Goal: Transaction & Acquisition: Purchase product/service

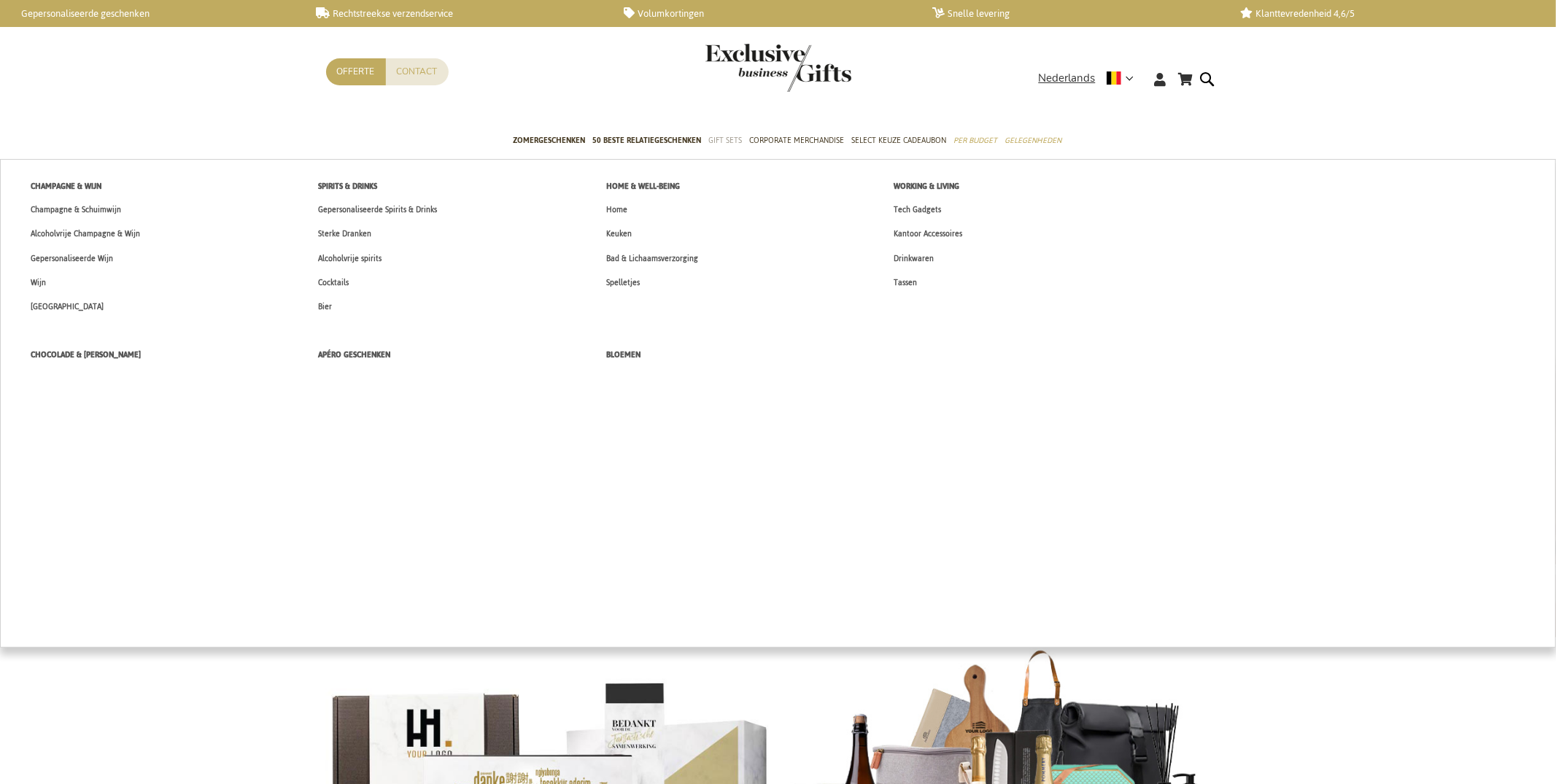
click at [723, 145] on span "Gift Sets" at bounding box center [725, 140] width 34 height 15
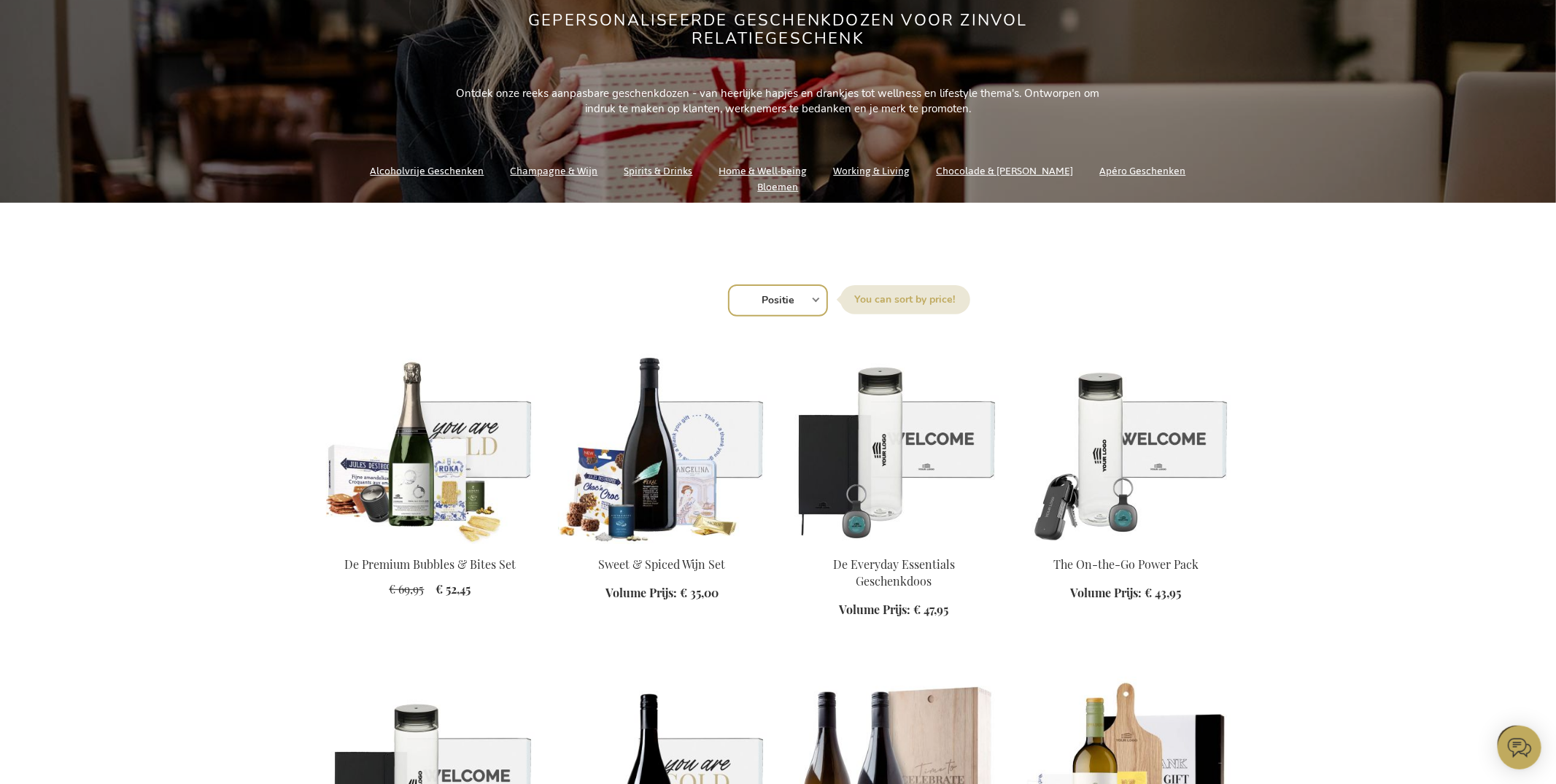
click at [475, 442] on img at bounding box center [430, 441] width 209 height 204
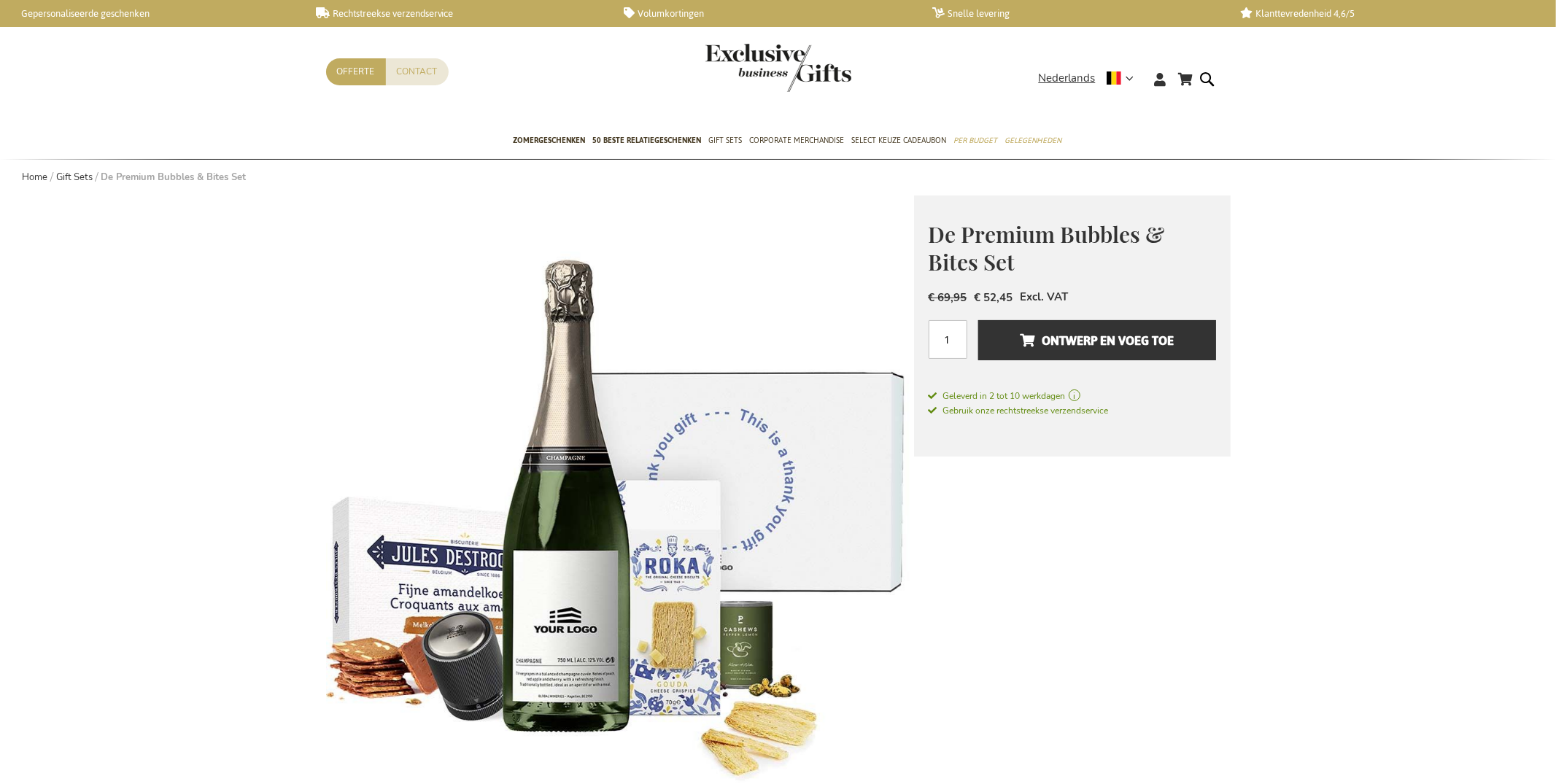
click at [969, 236] on span "De Premium Bubbles & Bites Set" at bounding box center [1046, 248] width 236 height 58
copy div "De Premium Bubbles & Bites Set"
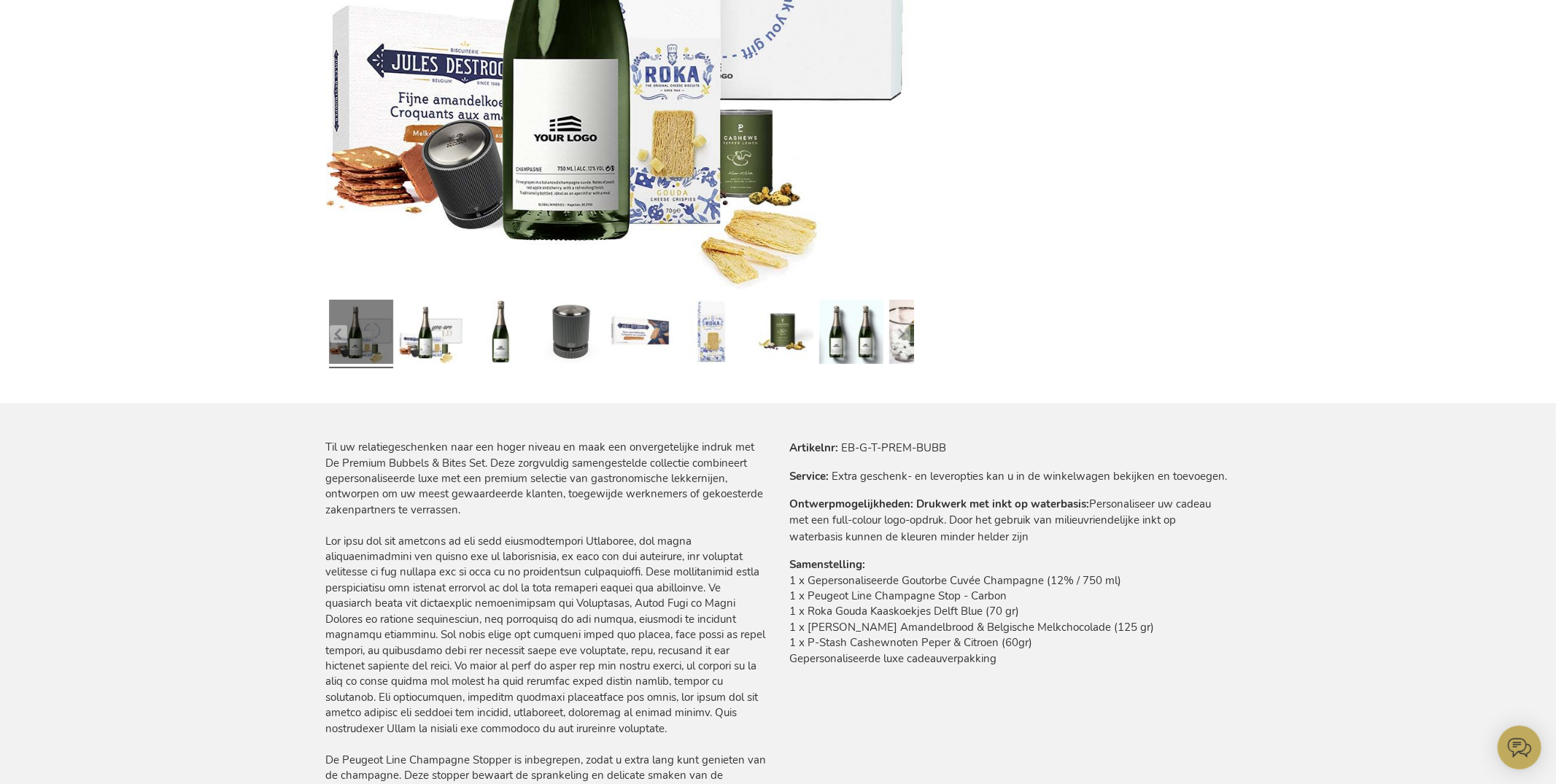
scroll to position [528, 0]
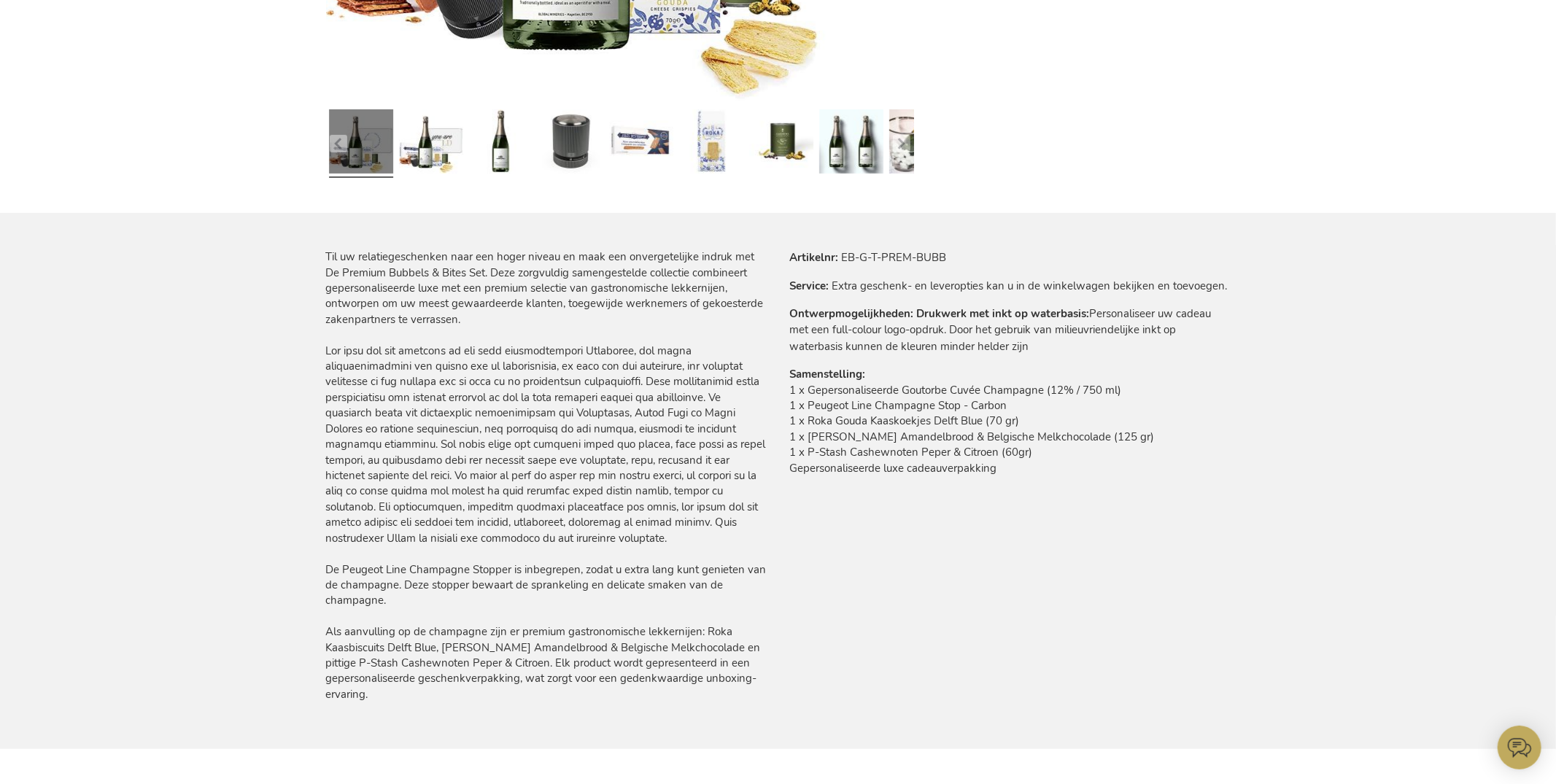
drag, startPoint x: 329, startPoint y: 411, endPoint x: 584, endPoint y: 692, distance: 379.5
click at [584, 692] on div "Til uw relatiegeschenken naar een hoger niveau en maak een onvergetelijke indru…" at bounding box center [546, 476] width 441 height 452
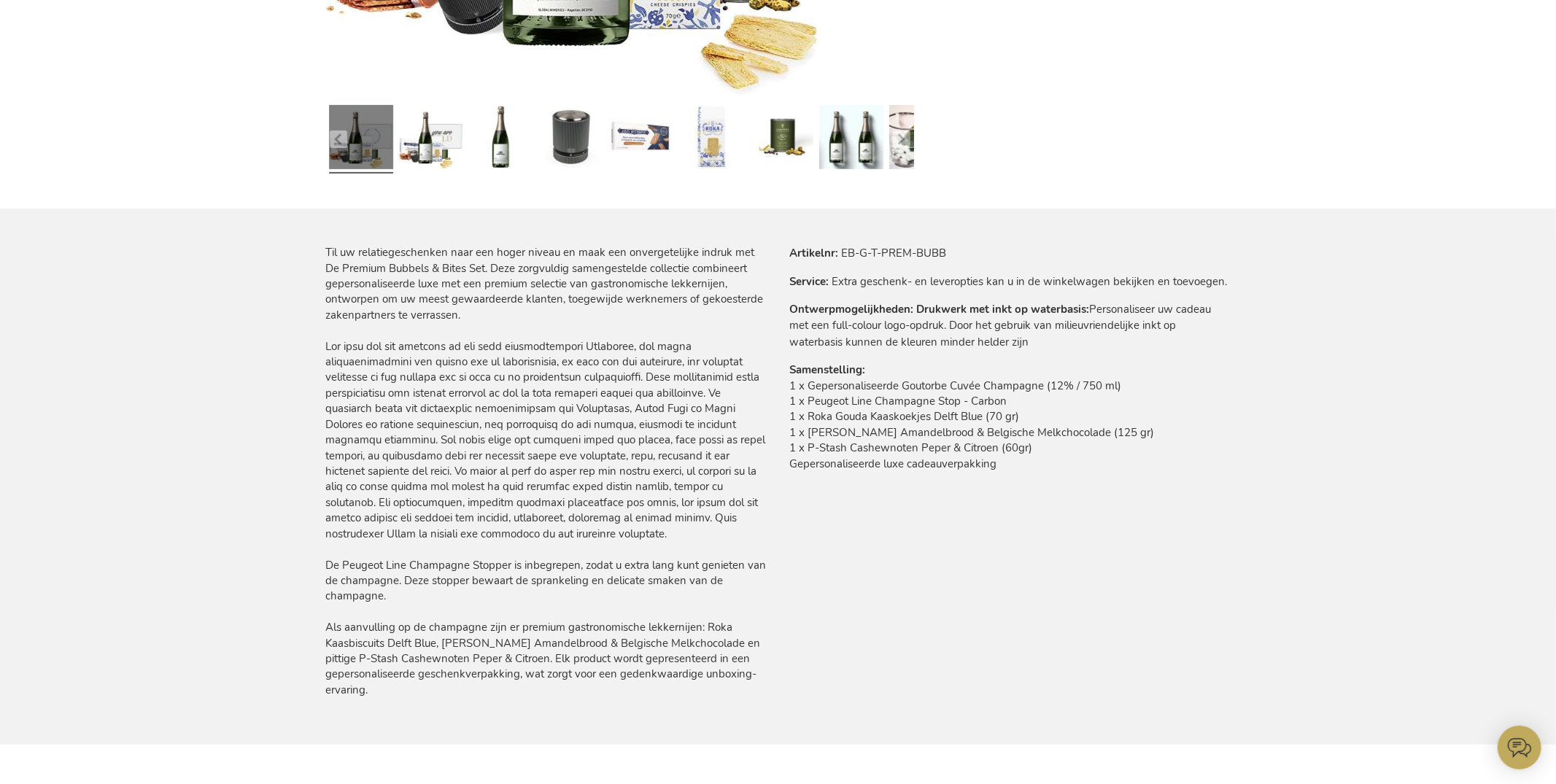
copy div "Til uw relatiegeschenken naar een hoger niveau en maak een onvergetelijke indru…"
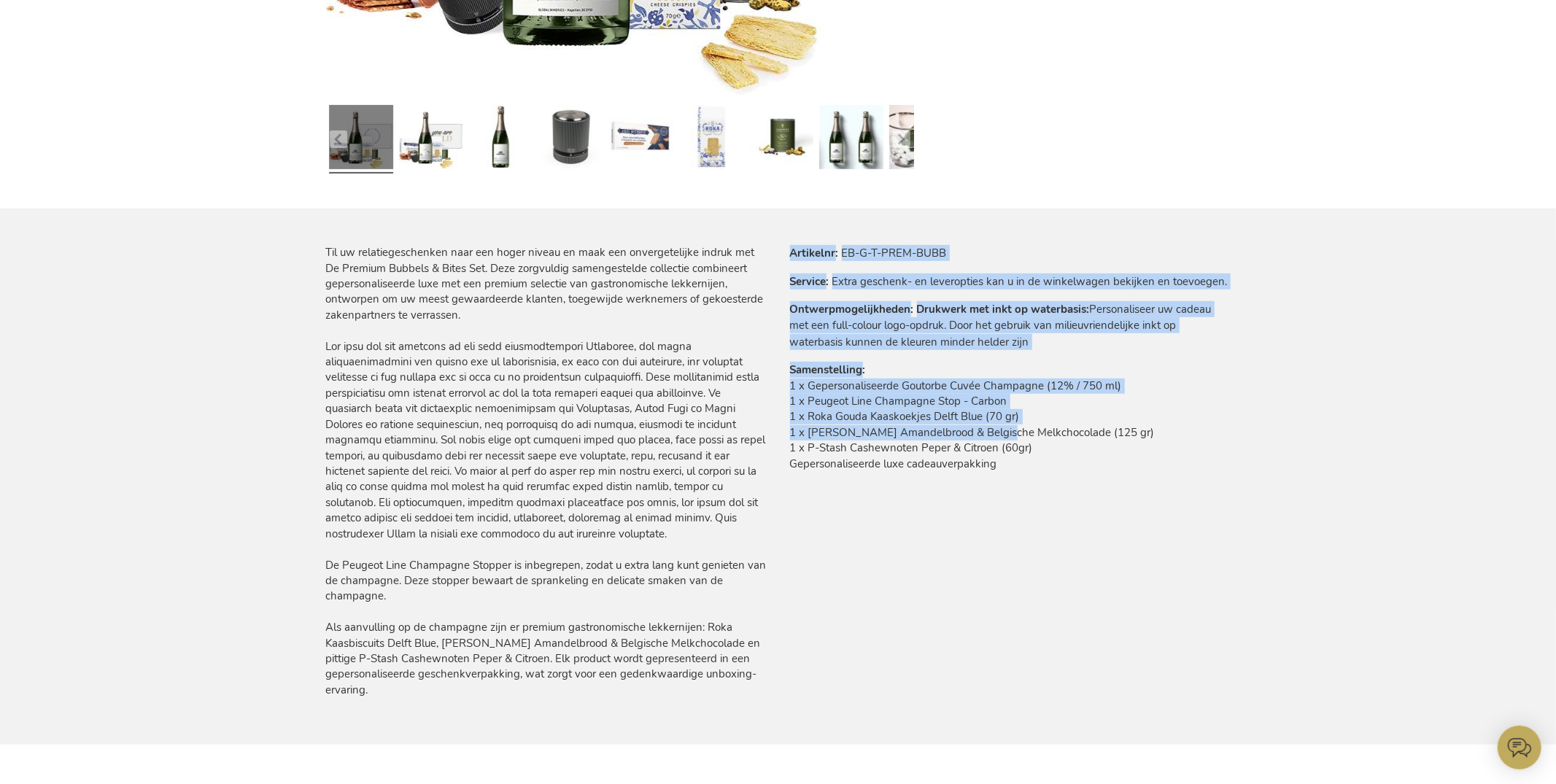
drag, startPoint x: 797, startPoint y: 372, endPoint x: 995, endPoint y: 431, distance: 206.6
click at [991, 428] on div "Meer informatie Artikelnr EB-G-T-PREM-BUBB Service Extra geschenk- en leveropti…" at bounding box center [1005, 367] width 453 height 246
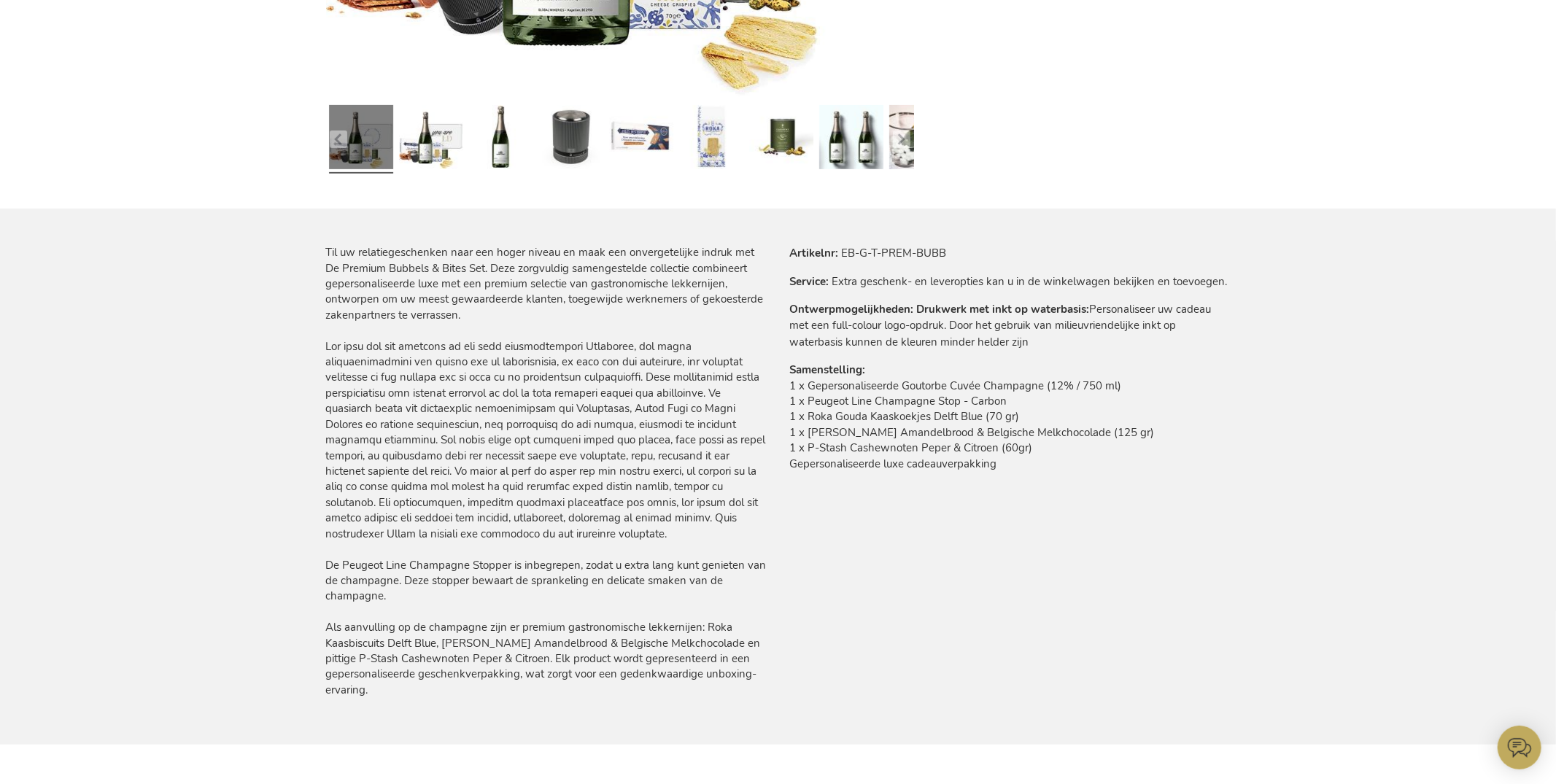
drag, startPoint x: 997, startPoint y: 432, endPoint x: 1003, endPoint y: 452, distance: 20.9
click at [998, 433] on td "1 x Gepersonaliseerde Goutorbe Cuvée Champagne (12% / 750 ml) 1 x Peugeot Line …" at bounding box center [1011, 428] width 441 height 102
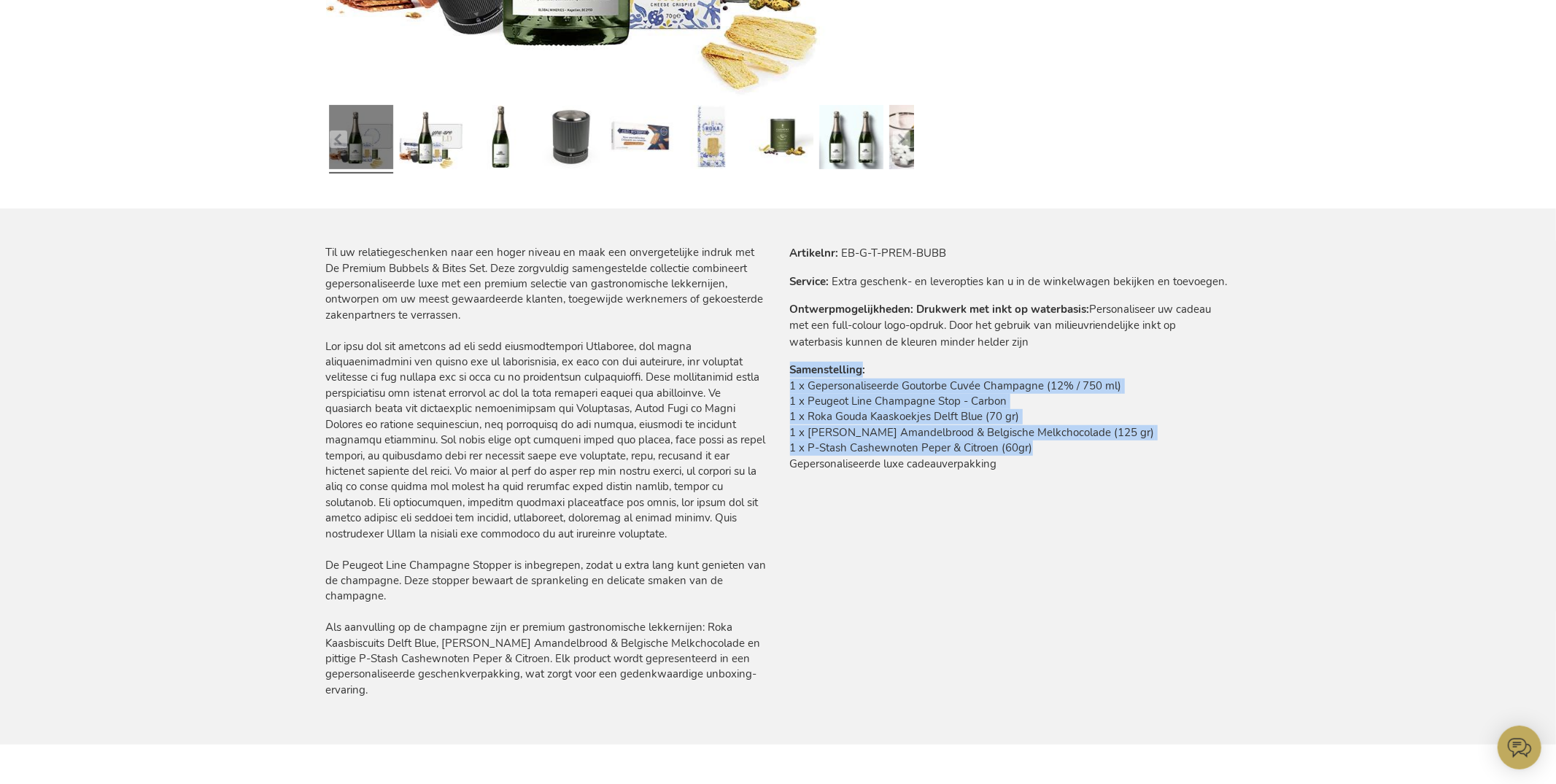
drag, startPoint x: 1027, startPoint y: 452, endPoint x: 828, endPoint y: 458, distance: 199.1
click at [790, 372] on tr "Samenstelling 1 x Gepersonaliseerde Goutorbe Cuvée Champagne (12% / 750 ml) 1 x…" at bounding box center [1011, 420] width 441 height 117
copy tr "Samenstelling 1 x Gepersonaliseerde Goutorbe Cuvée Champagne (12% / 750 ml) 1 x…"
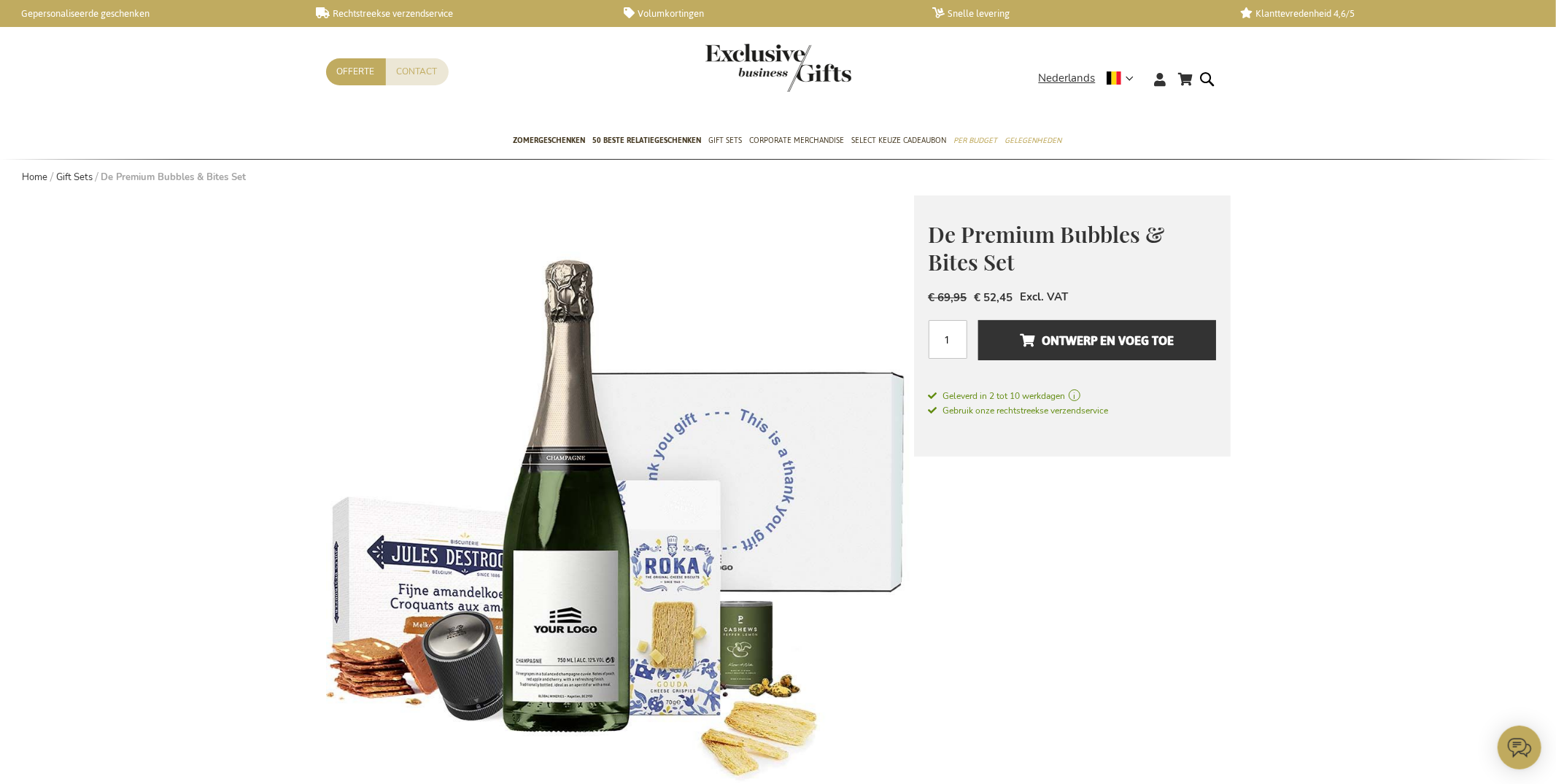
click at [990, 242] on span "De Premium Bubbles & Bites Set" at bounding box center [1046, 248] width 236 height 58
copy div "De Premium Bubbles & Bites Set"
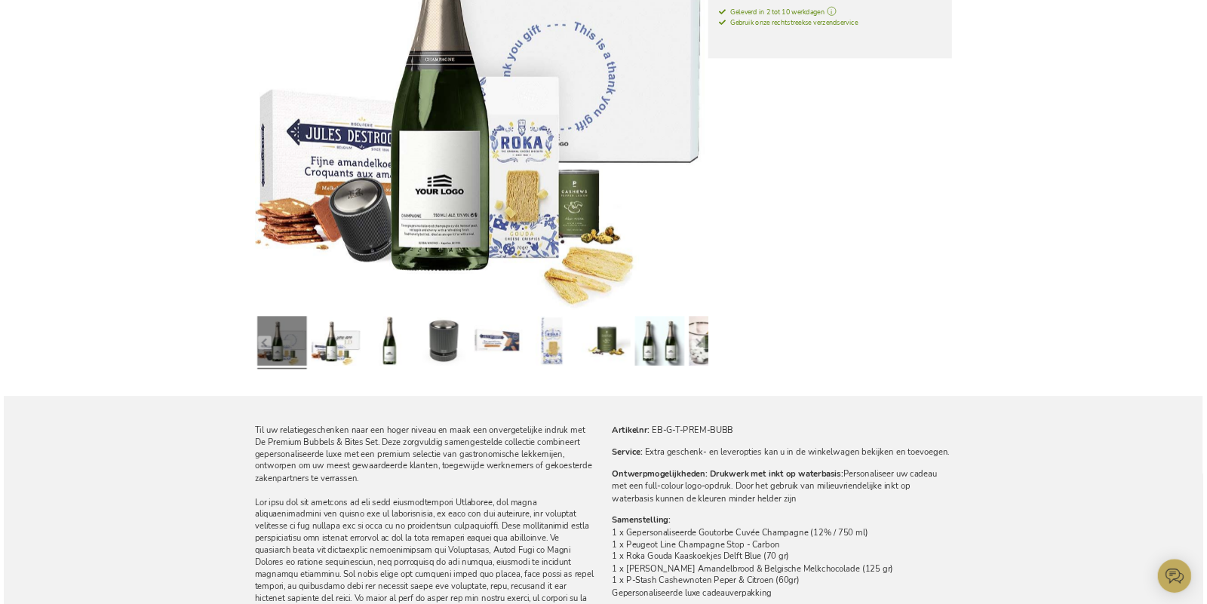
scroll to position [391, 0]
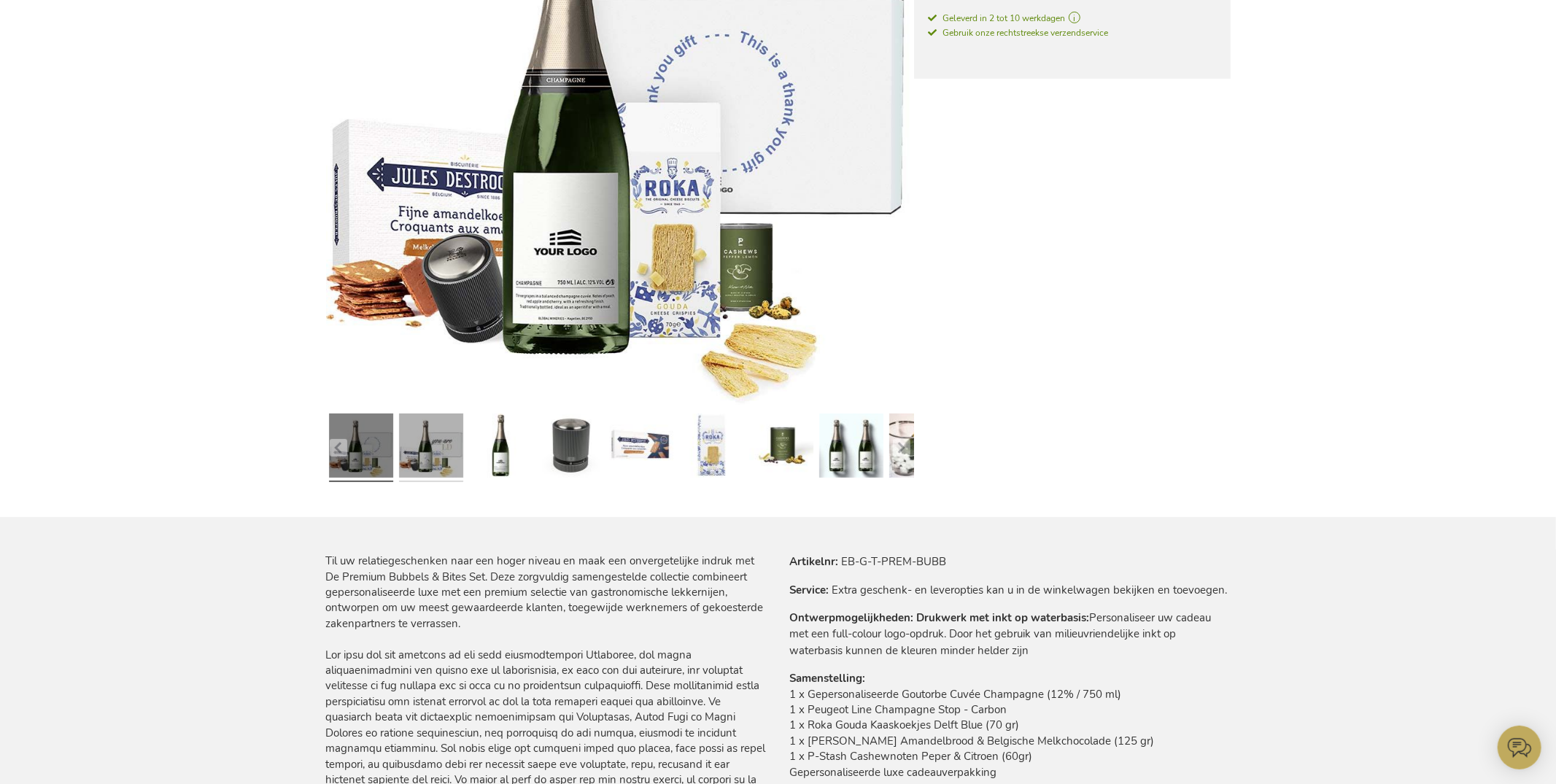
drag, startPoint x: 421, startPoint y: 431, endPoint x: 411, endPoint y: 432, distance: 10.0
click at [420, 431] on link at bounding box center [431, 448] width 64 height 79
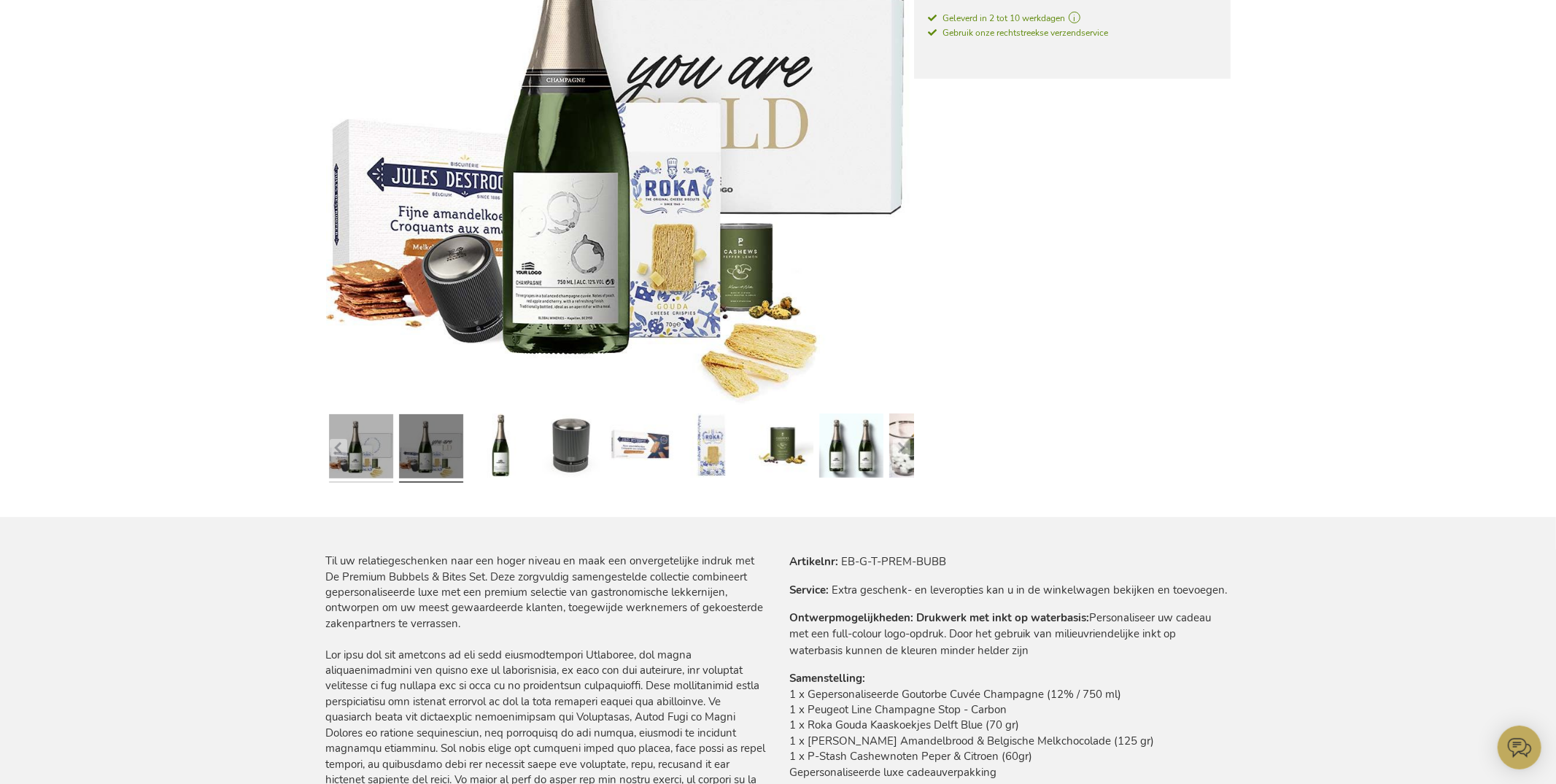
click at [381, 431] on link at bounding box center [361, 448] width 64 height 79
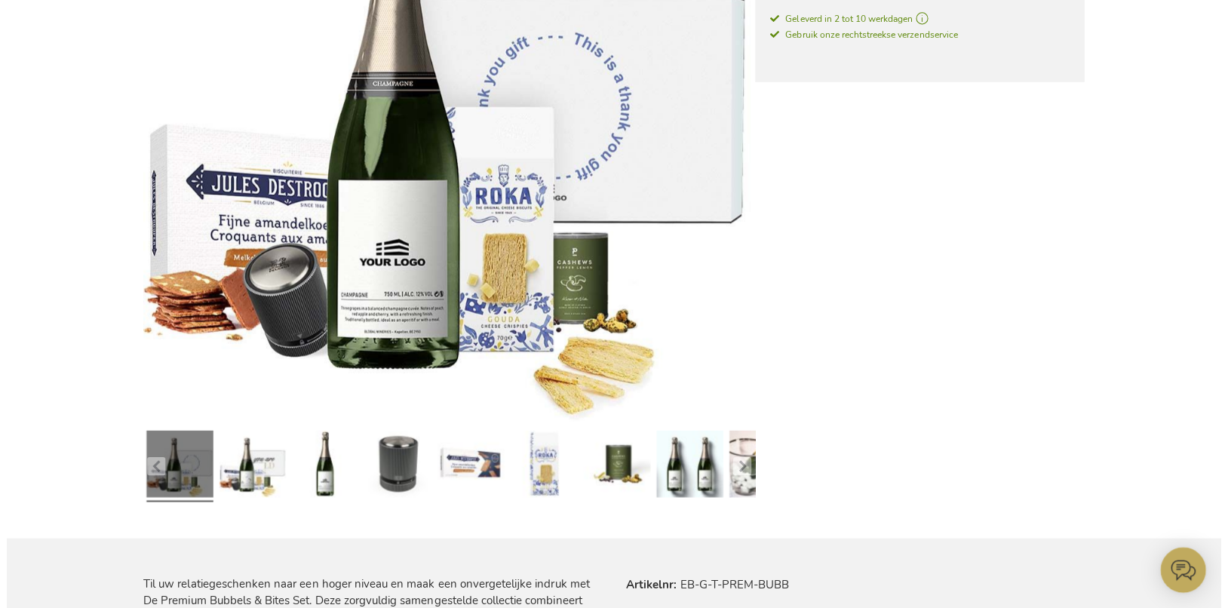
scroll to position [0, 0]
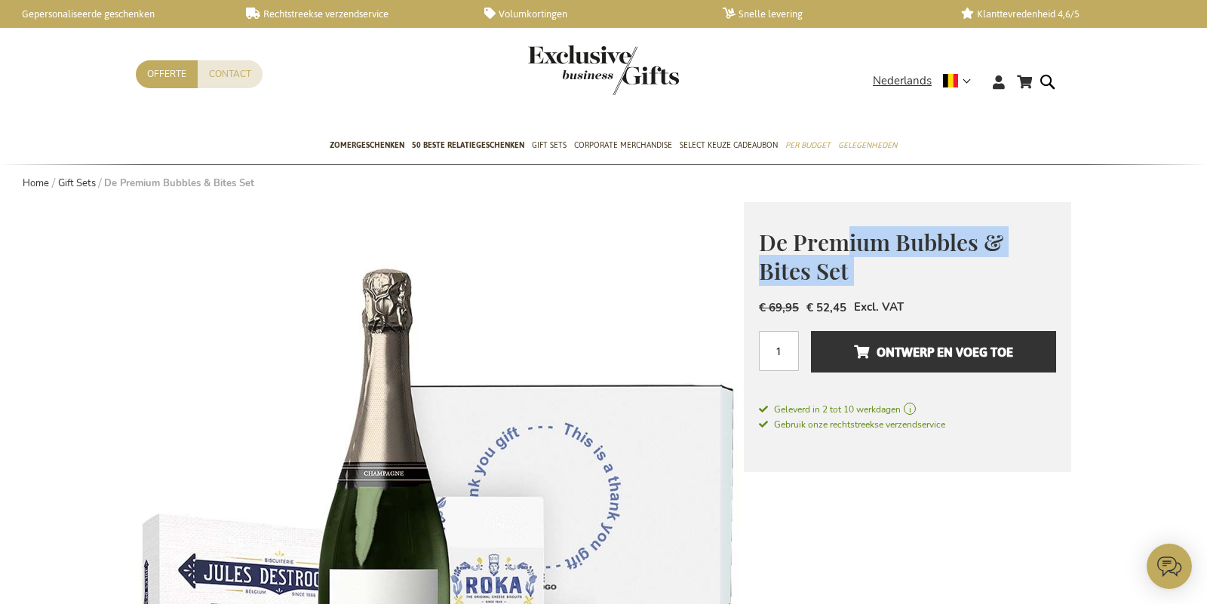
drag, startPoint x: 844, startPoint y: 250, endPoint x: 809, endPoint y: 244, distance: 35.2
click at [844, 250] on span "De Premium Bubbles & Bites Set" at bounding box center [881, 257] width 244 height 60
click at [798, 240] on span "De Premium Bubbles & Bites Set" at bounding box center [881, 257] width 244 height 60
drag, startPoint x: 796, startPoint y: 241, endPoint x: 882, endPoint y: 265, distance: 89.3
click at [884, 266] on h1 "De Premium Bubbles & Bites Set" at bounding box center [907, 255] width 297 height 58
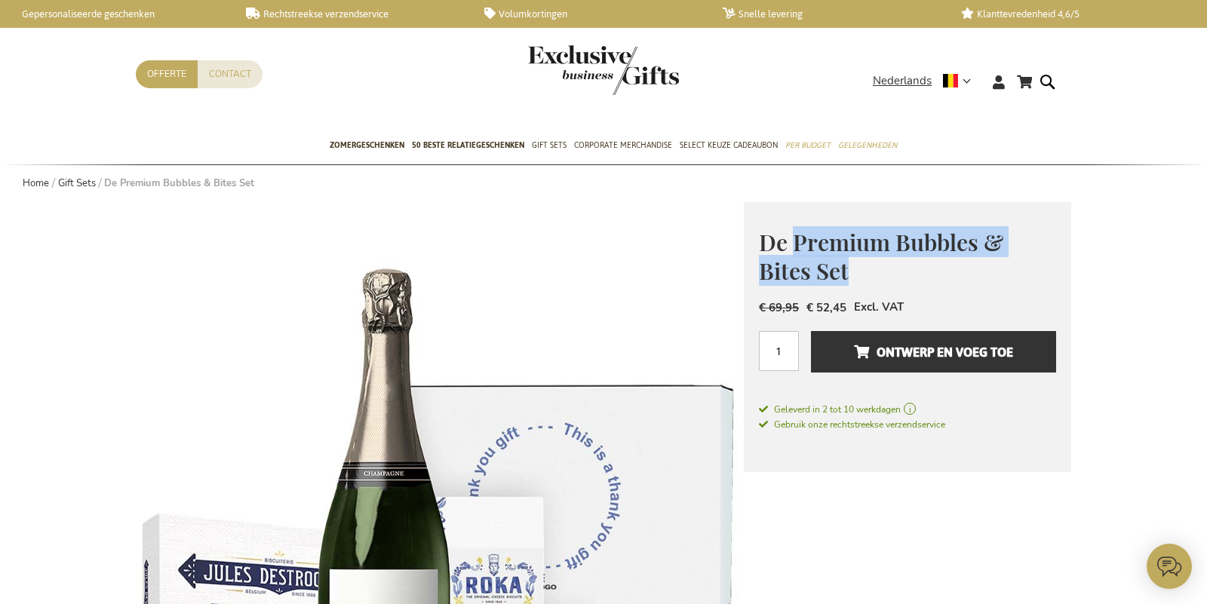
copy span "Premium Bubbles & Bites Set"
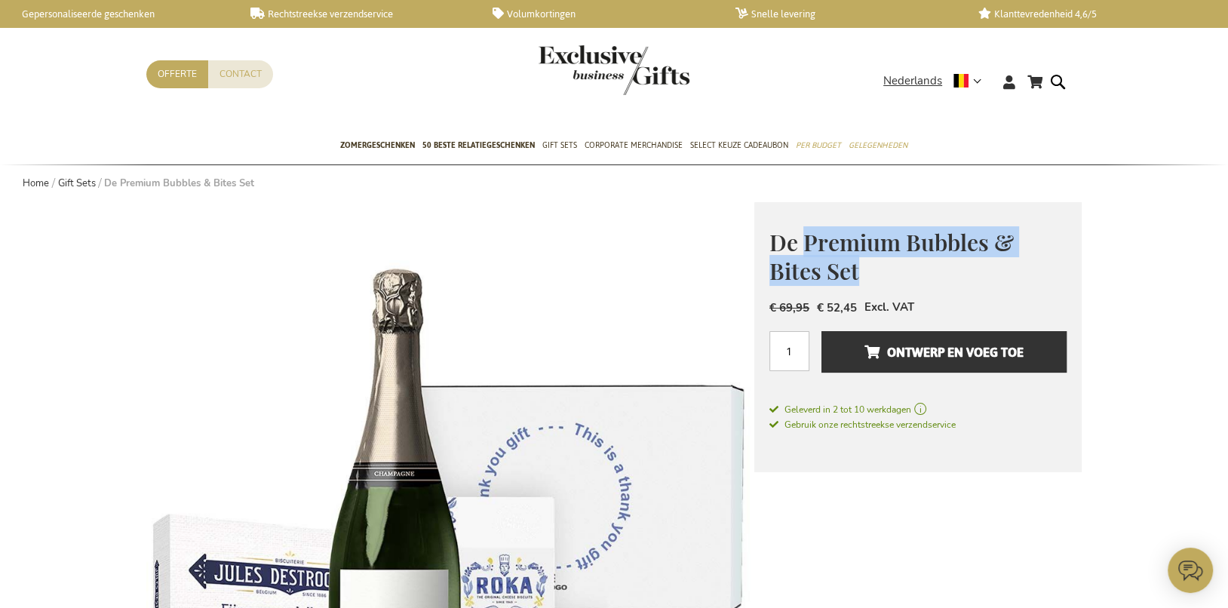
click at [850, 255] on h1 "De Premium Bubbles & Bites Set" at bounding box center [917, 255] width 297 height 58
drag, startPoint x: 808, startPoint y: 240, endPoint x: 902, endPoint y: 281, distance: 102.7
click at [901, 282] on h1 "De Premium Bubbles & Bites Set" at bounding box center [917, 255] width 297 height 58
copy span "Premium Bubbles & Bites Set"
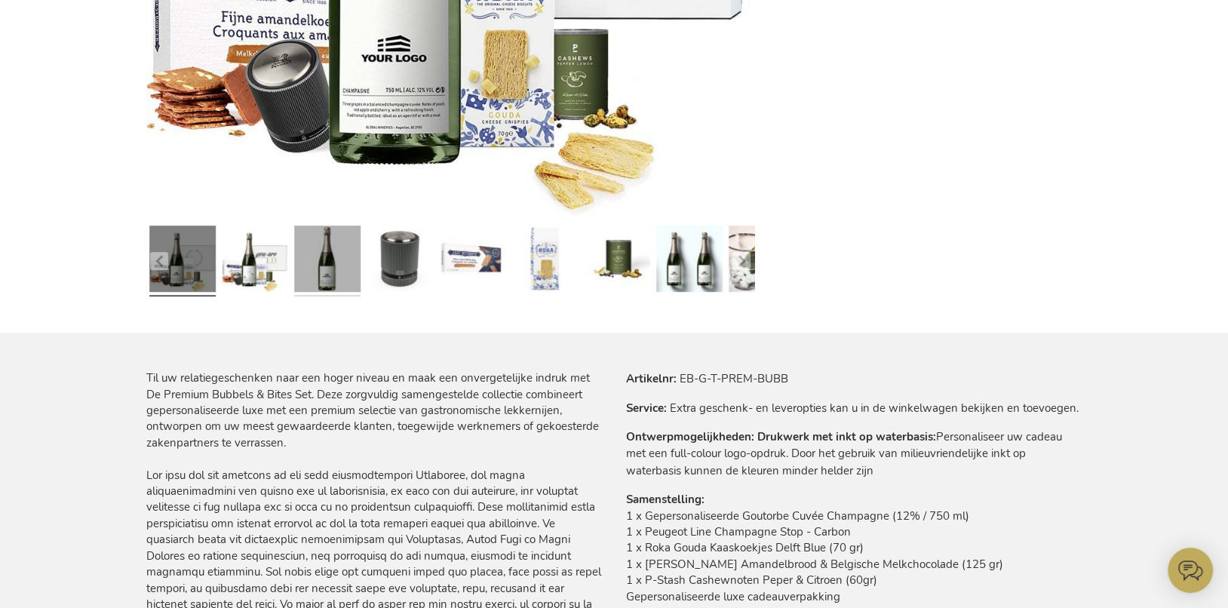
click at [316, 241] on link at bounding box center [327, 261] width 66 height 82
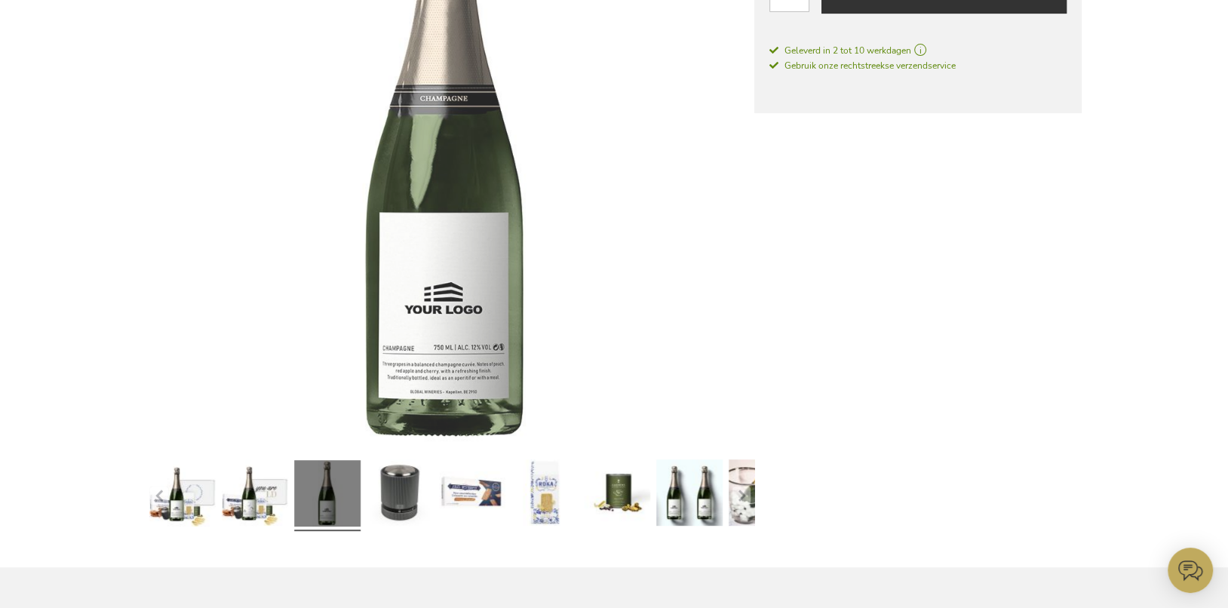
scroll to position [324, 0]
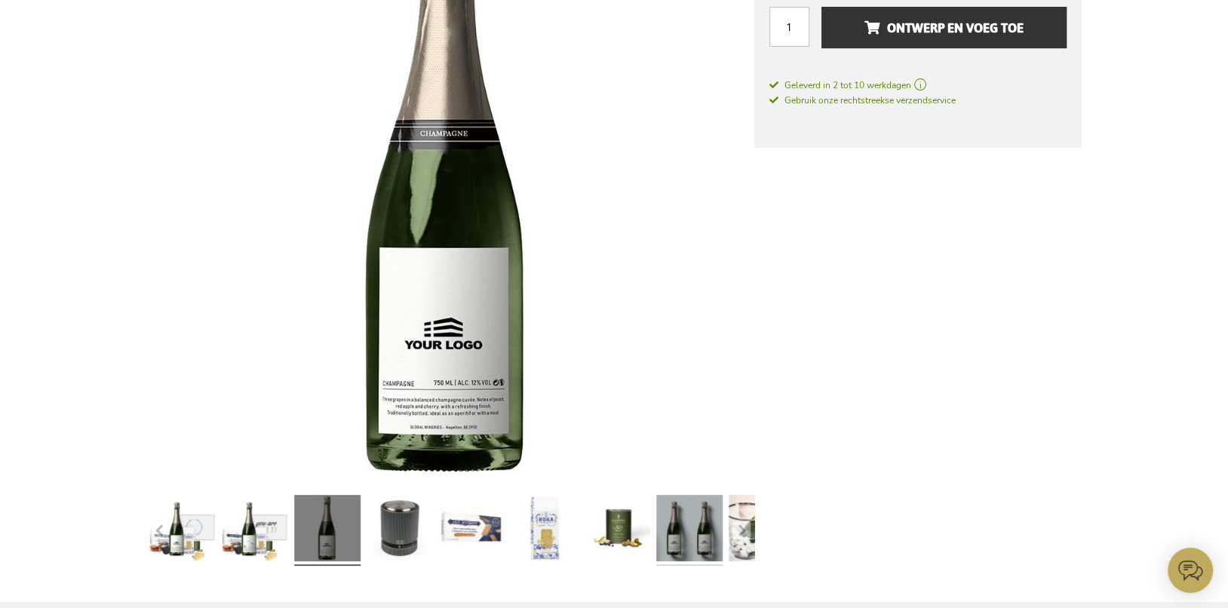
drag, startPoint x: 692, startPoint y: 536, endPoint x: 662, endPoint y: 496, distance: 49.6
click at [691, 536] on link at bounding box center [689, 530] width 66 height 82
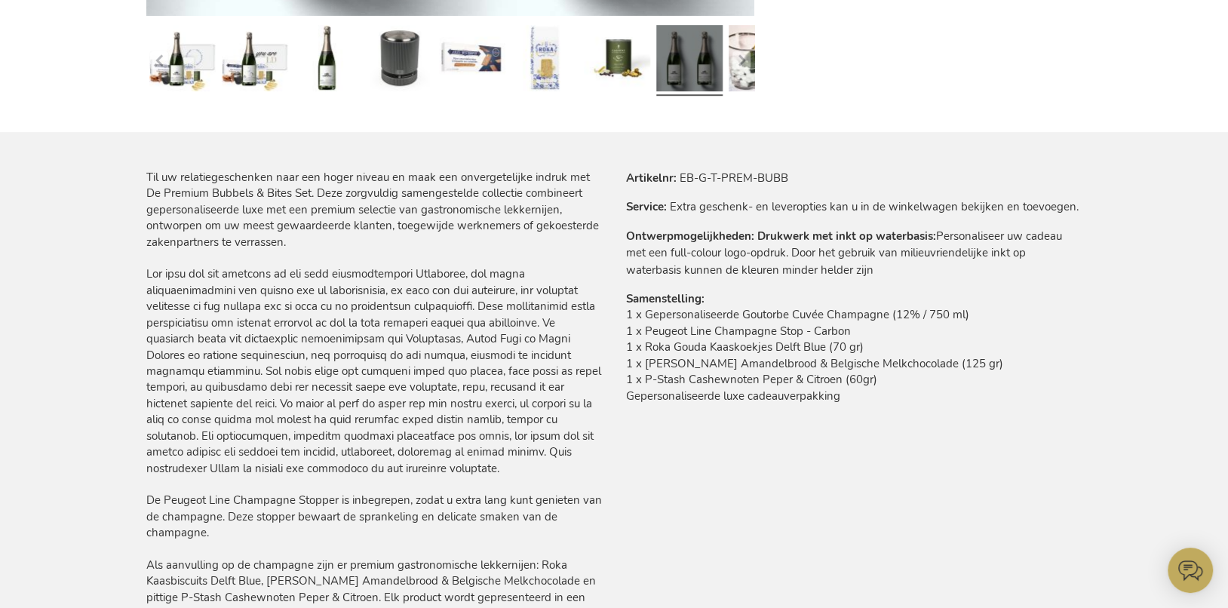
scroll to position [808, 0]
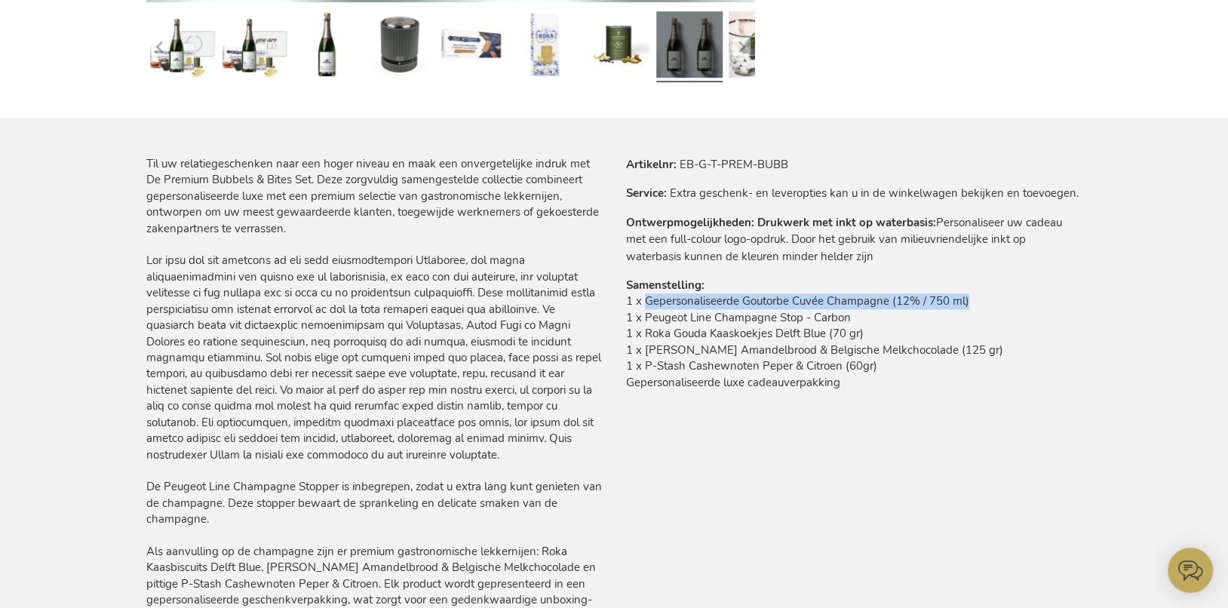
drag, startPoint x: 661, startPoint y: 305, endPoint x: 1003, endPoint y: 264, distance: 344.8
click at [1004, 310] on td "1 x Gepersonaliseerde Goutorbe Cuvée Champagne (12% / 750 ml) 1 x Peugeot Line …" at bounding box center [854, 345] width 456 height 105
copy td "Gepersonaliseerde Goutorbe Cuvée Champagne (12% / 750 ml)"
click at [309, 293] on div "Til uw relatiegeschenken naar een hoger niveau en maak een onvergetelijke indru…" at bounding box center [374, 390] width 456 height 468
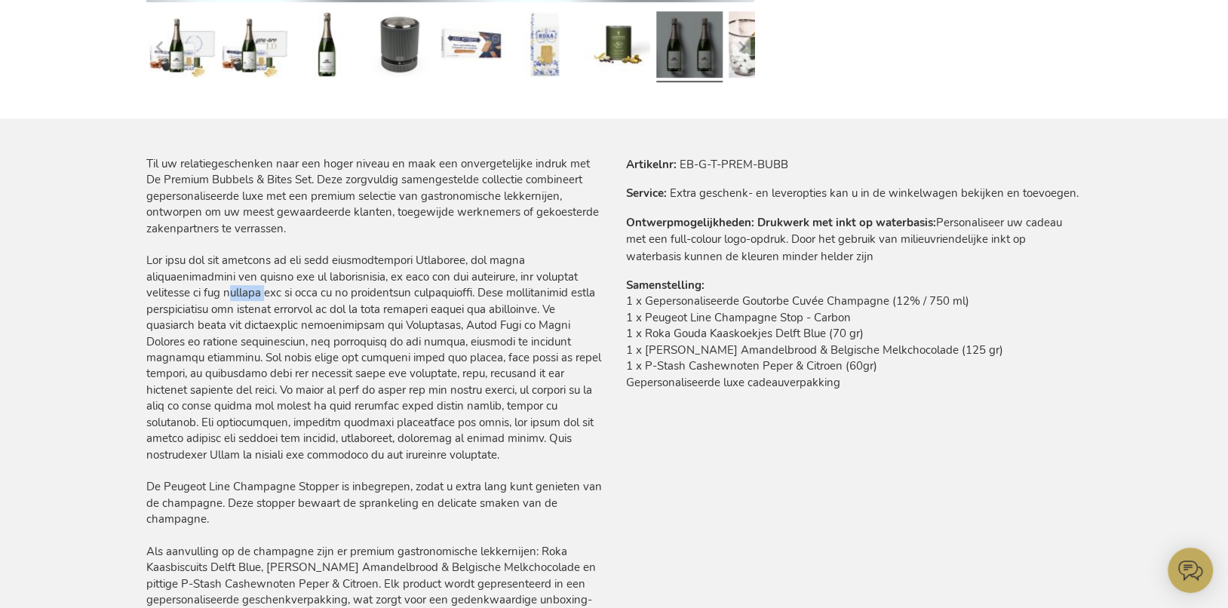
click at [309, 293] on div "Til uw relatiegeschenken naar een hoger niveau en maak een onvergetelijke indru…" at bounding box center [374, 390] width 456 height 468
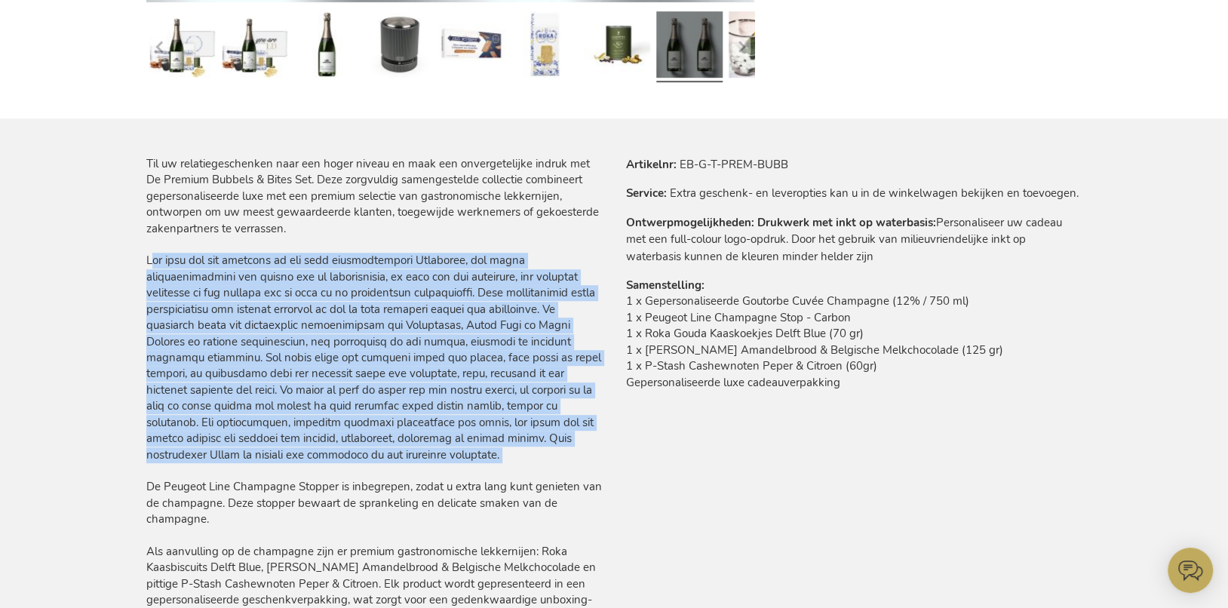
click at [309, 293] on div "Til uw relatiegeschenken naar een hoger niveau en maak een onvergetelijke indru…" at bounding box center [374, 390] width 456 height 468
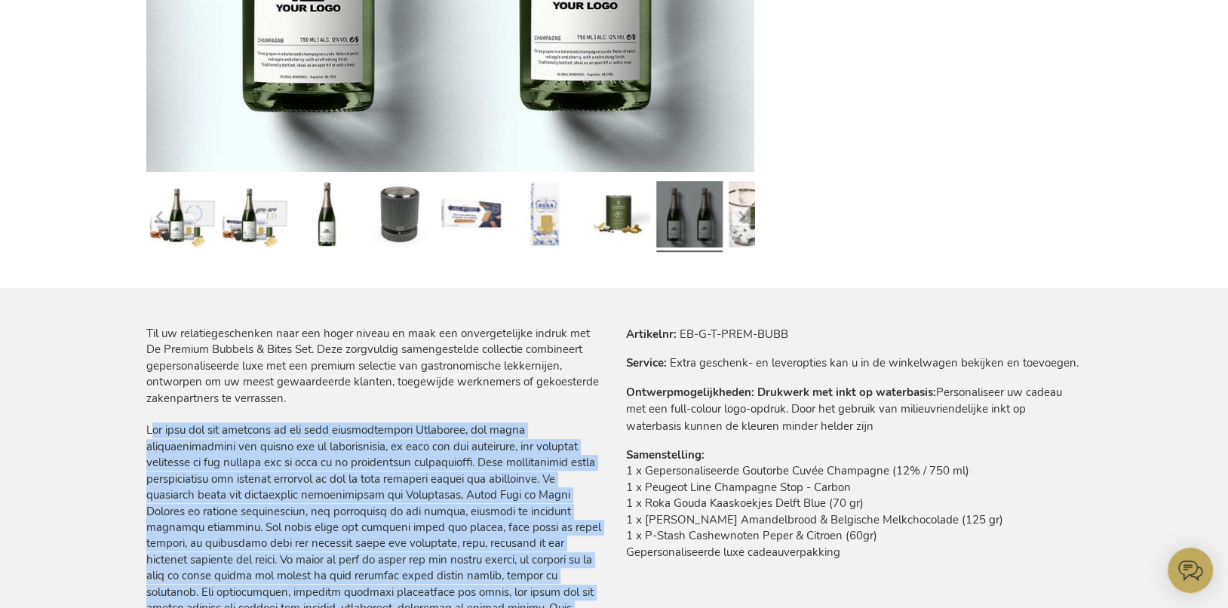
scroll to position [641, 0]
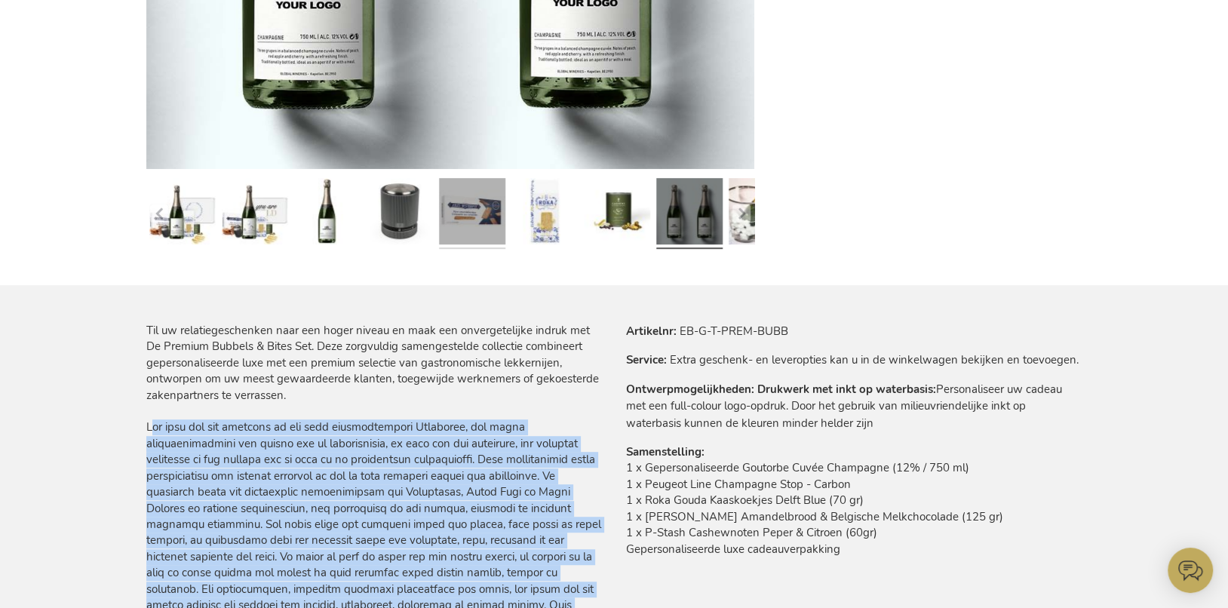
copy div "Het hart van dit geschenk is een fles uitzonderlijke Champagne, die uniek geper…"
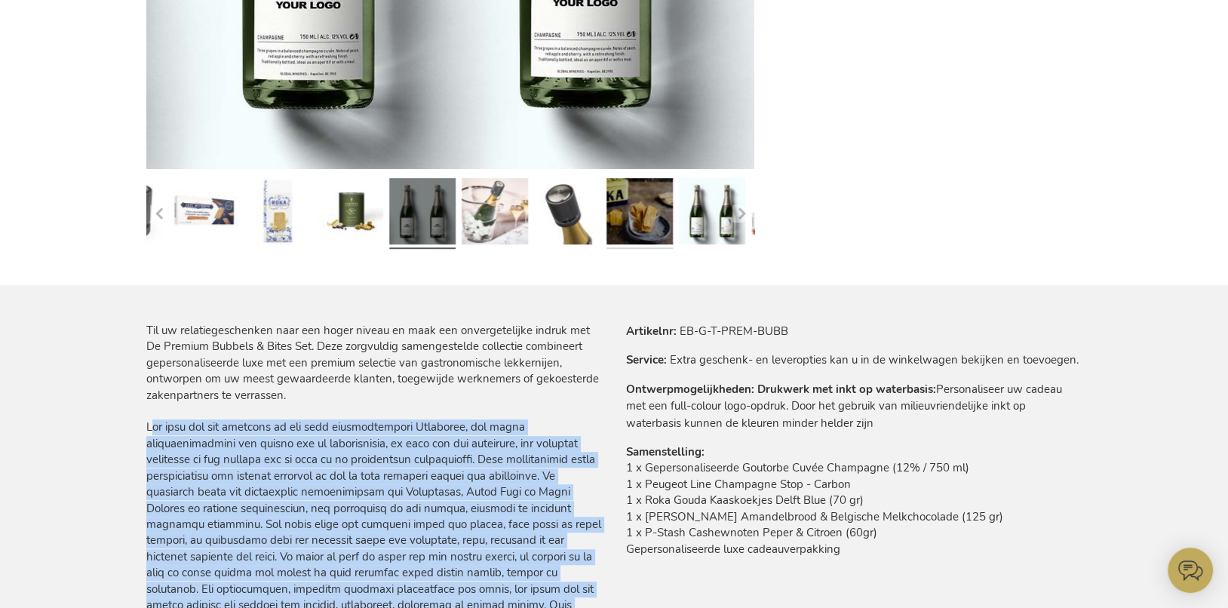
click at [624, 229] on link at bounding box center [639, 214] width 66 height 82
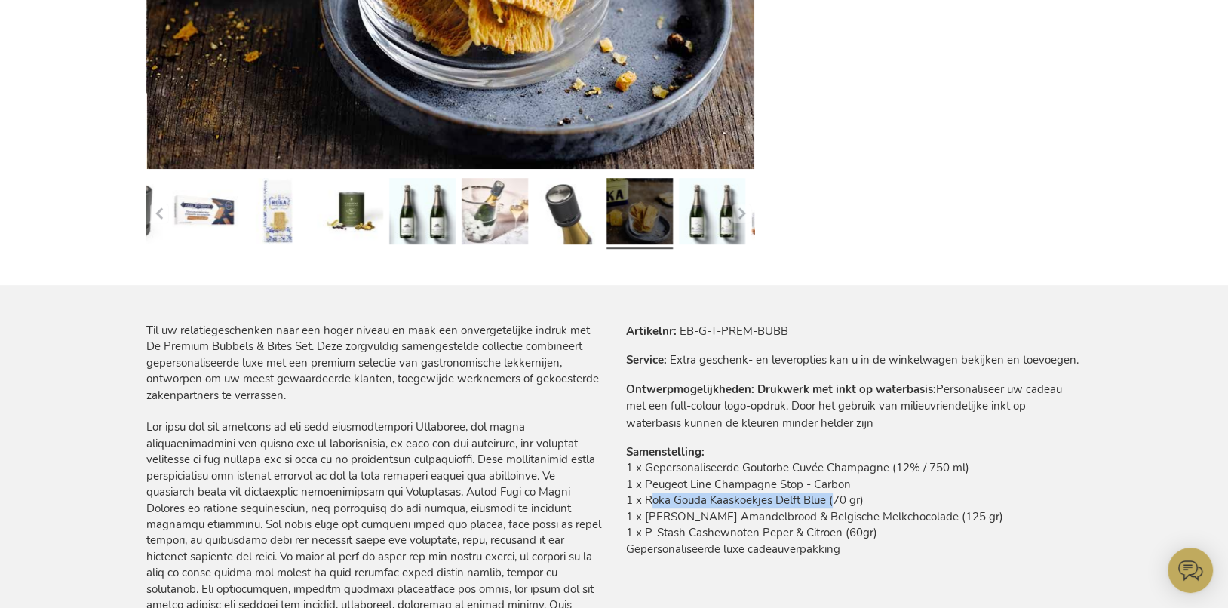
drag, startPoint x: 692, startPoint y: 502, endPoint x: 827, endPoint y: 508, distance: 135.1
click at [827, 508] on td "1 x Gepersonaliseerde Goutorbe Cuvée Champagne (12% / 750 ml) 1 x Peugeot Line …" at bounding box center [854, 512] width 456 height 105
copy td "Roka Gouda Kaaskoekjes Delft Blue"
click at [274, 232] on link at bounding box center [277, 214] width 66 height 82
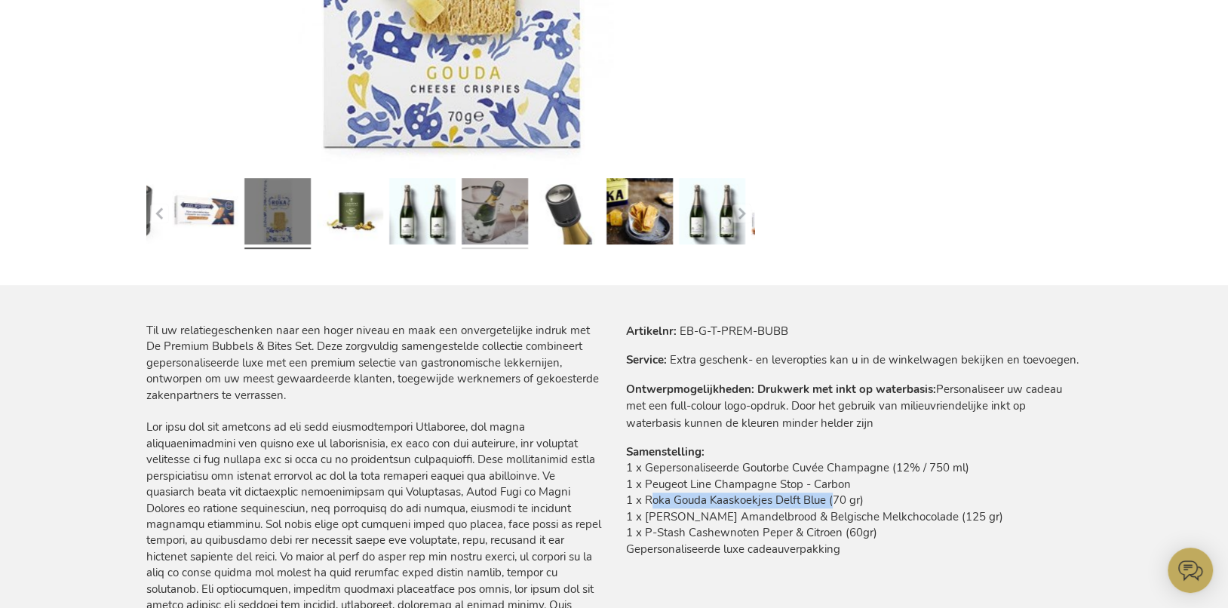
click at [513, 216] on link at bounding box center [495, 214] width 66 height 82
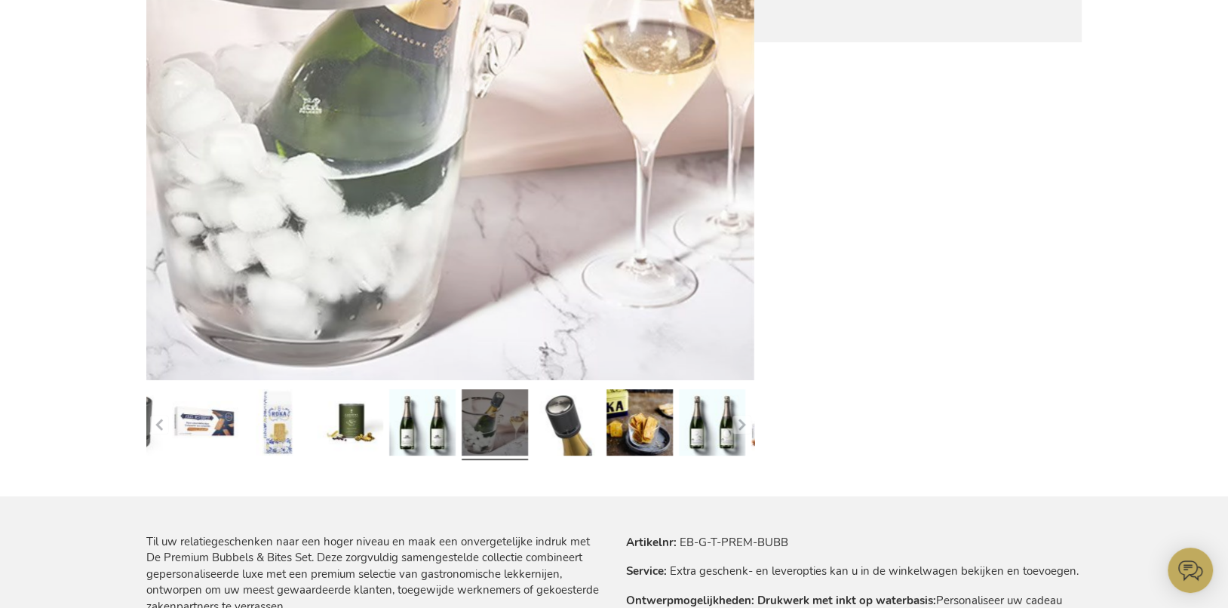
scroll to position [376, 0]
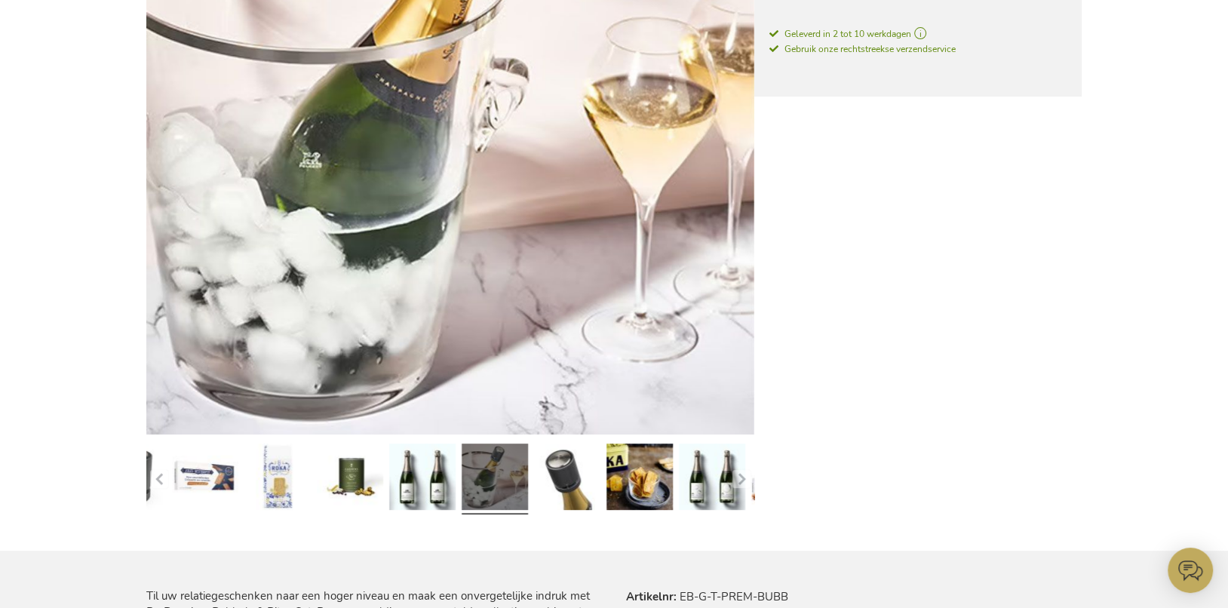
drag, startPoint x: 966, startPoint y: 446, endPoint x: 954, endPoint y: 445, distance: 12.1
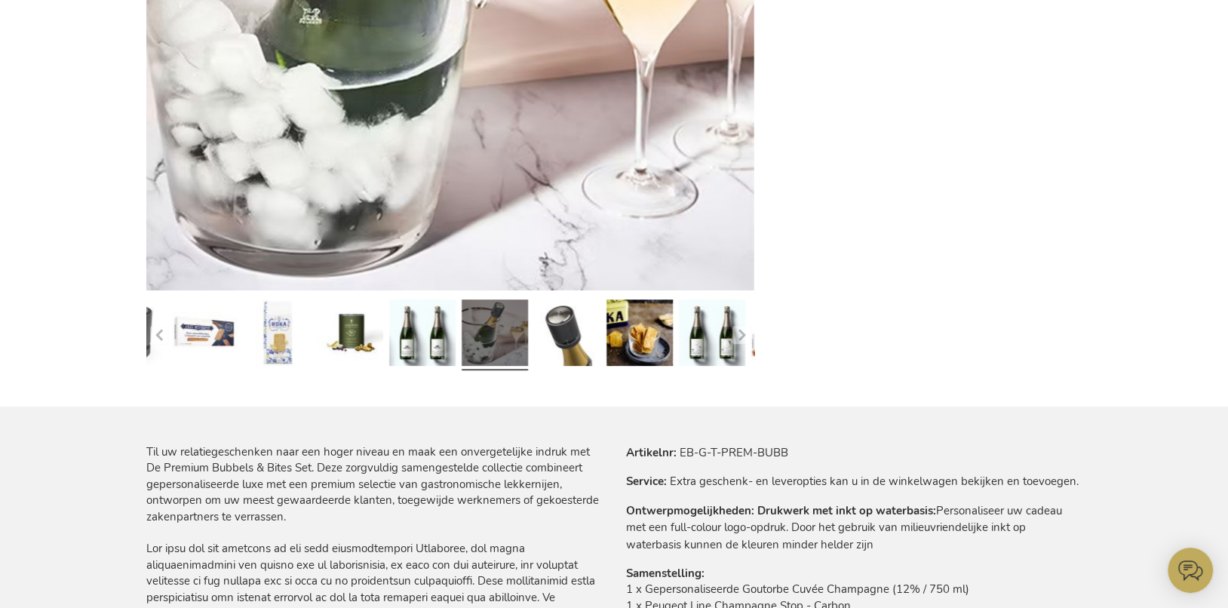
scroll to position [710, 0]
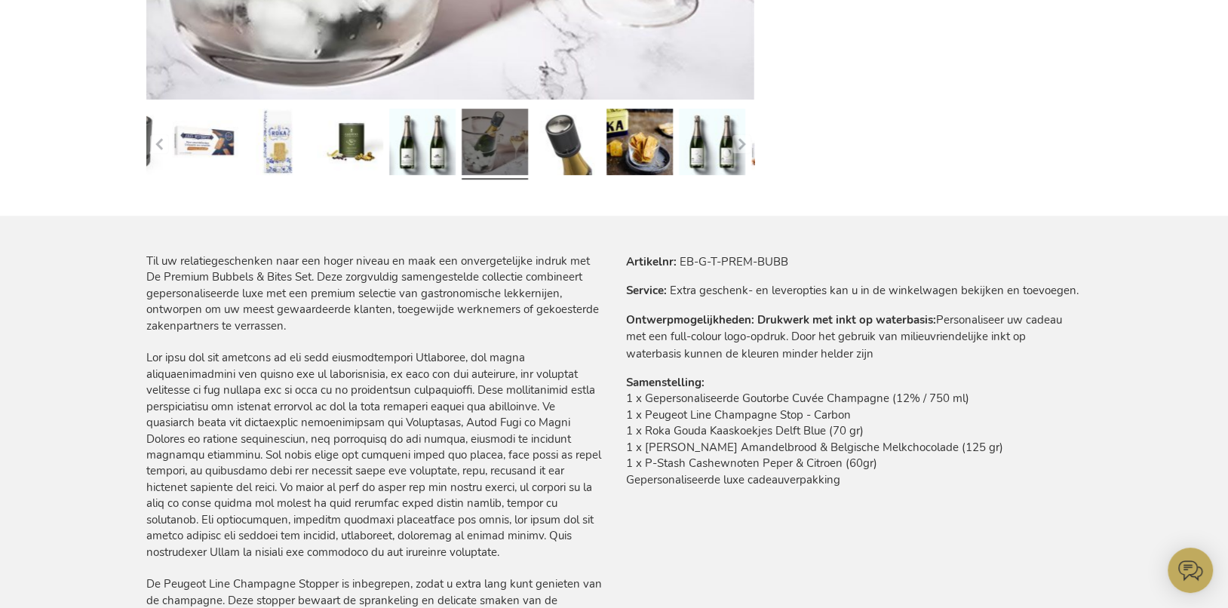
click at [0, 0] on td "Drukwerk met inkt op waterbasis: Personaliseer uw cadeau met een full-colour lo…" at bounding box center [0, 0] width 0 height 0
drag, startPoint x: 648, startPoint y: 416, endPoint x: 802, endPoint y: 422, distance: 154.0
click at [802, 422] on td "1 x Gepersonaliseerde Goutorbe Cuvée Champagne (12% / 750 ml) 1 x Peugeot Line …" at bounding box center [854, 443] width 456 height 105
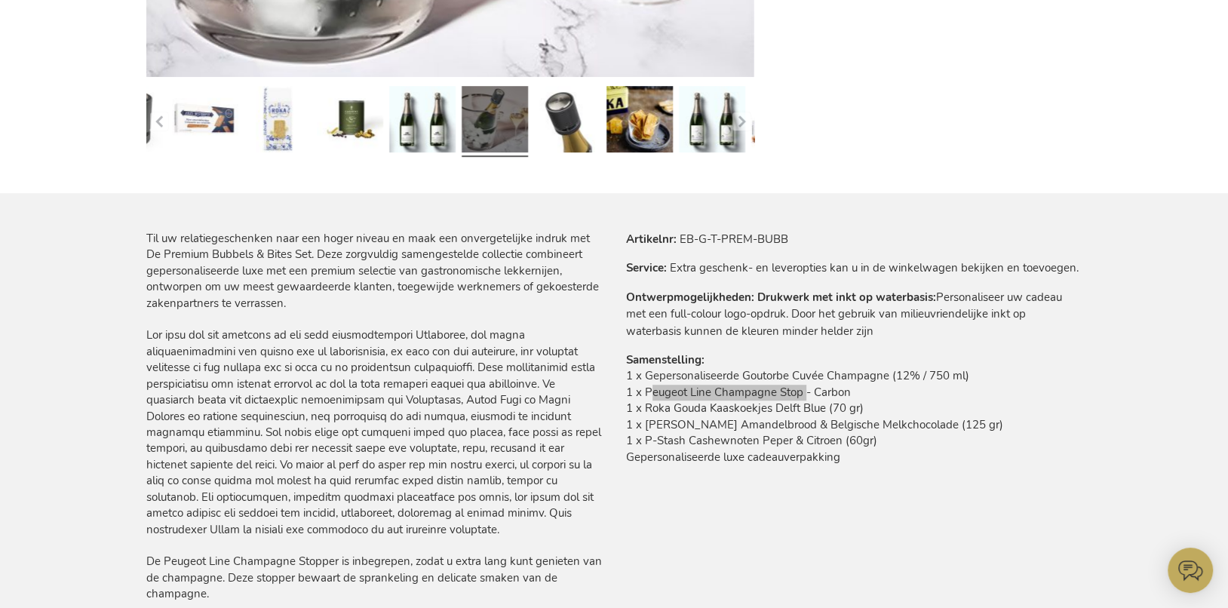
scroll to position [736, 0]
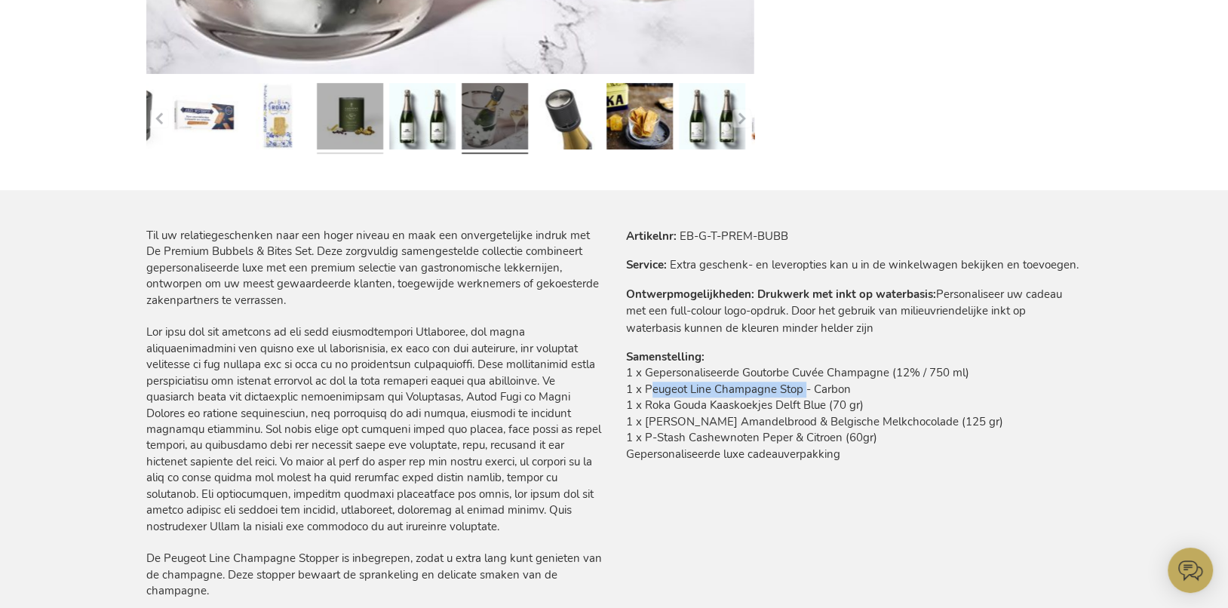
click at [358, 132] on link at bounding box center [350, 119] width 66 height 82
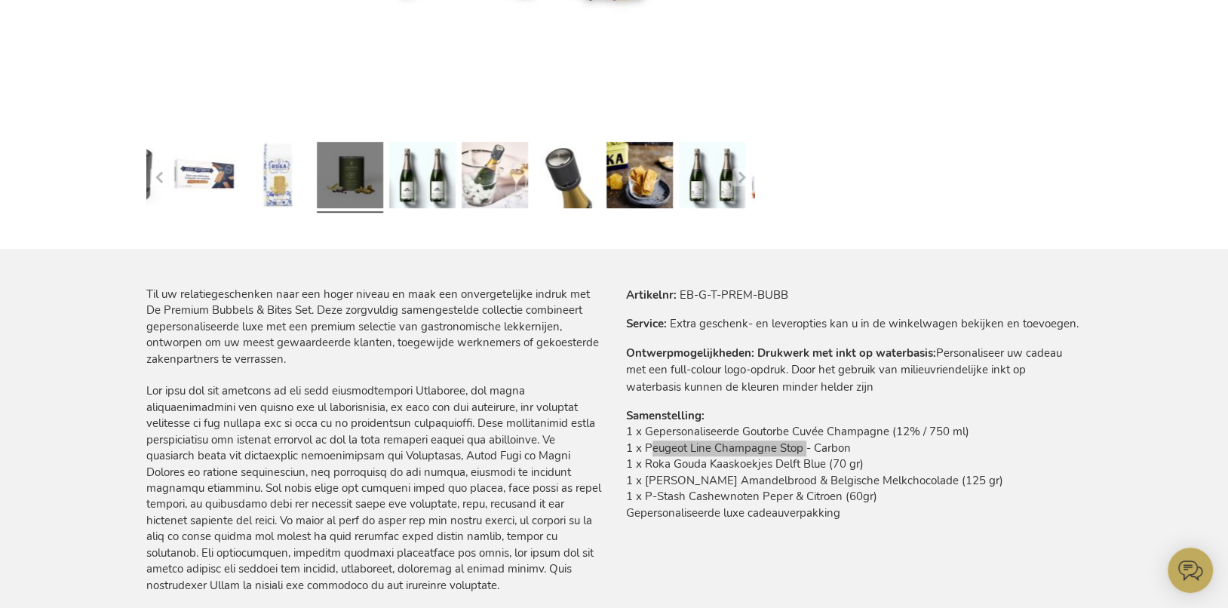
scroll to position [815, 0]
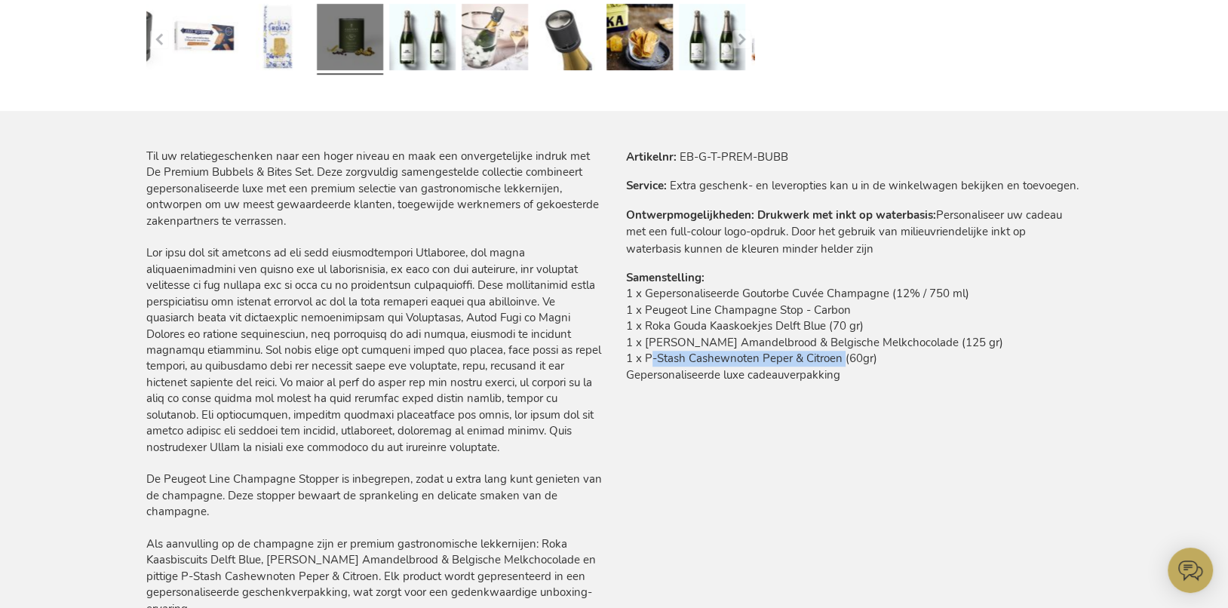
drag, startPoint x: 646, startPoint y: 357, endPoint x: 839, endPoint y: 360, distance: 193.8
click at [839, 361] on td "1 x Gepersonaliseerde Goutorbe Cuvée Champagne (12% / 750 ml) 1 x Peugeot Line …" at bounding box center [854, 338] width 456 height 105
click at [691, 297] on td "1 x Gepersonaliseerde Goutorbe Cuvée Champagne (12% / 750 ml) 1 x Peugeot Line …" at bounding box center [854, 338] width 456 height 105
drag, startPoint x: 647, startPoint y: 346, endPoint x: 948, endPoint y: 348, distance: 300.9
click at [949, 348] on td "1 x Gepersonaliseerde Goutorbe Cuvée Champagne (12% / 750 ml) 1 x Peugeot Line …" at bounding box center [854, 338] width 456 height 105
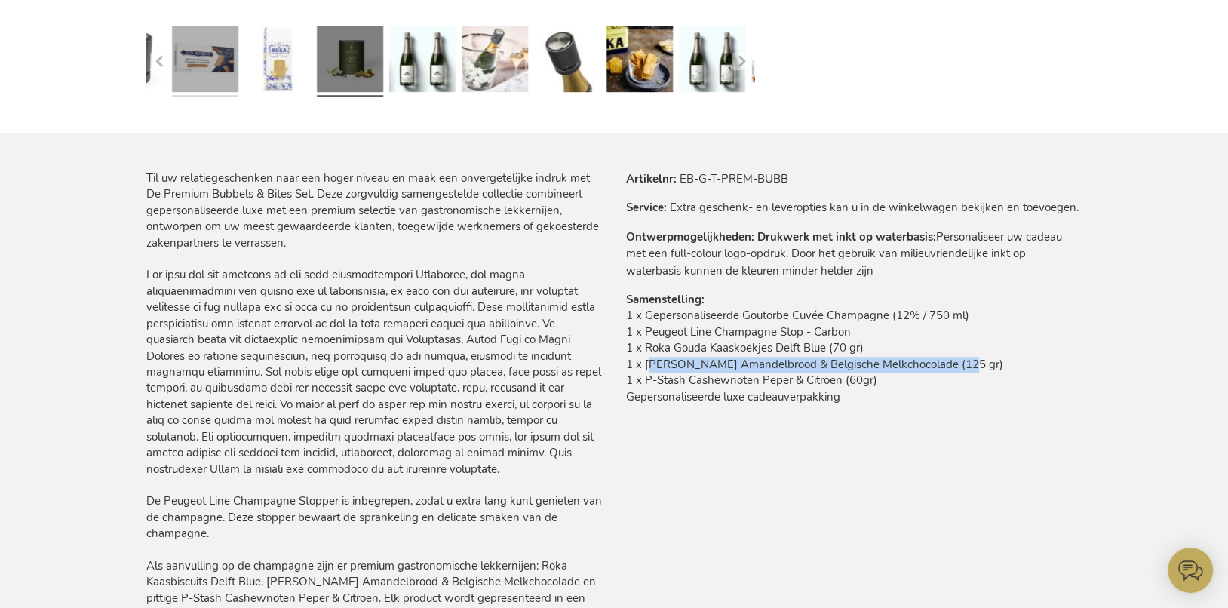
click at [216, 66] on link at bounding box center [205, 61] width 66 height 82
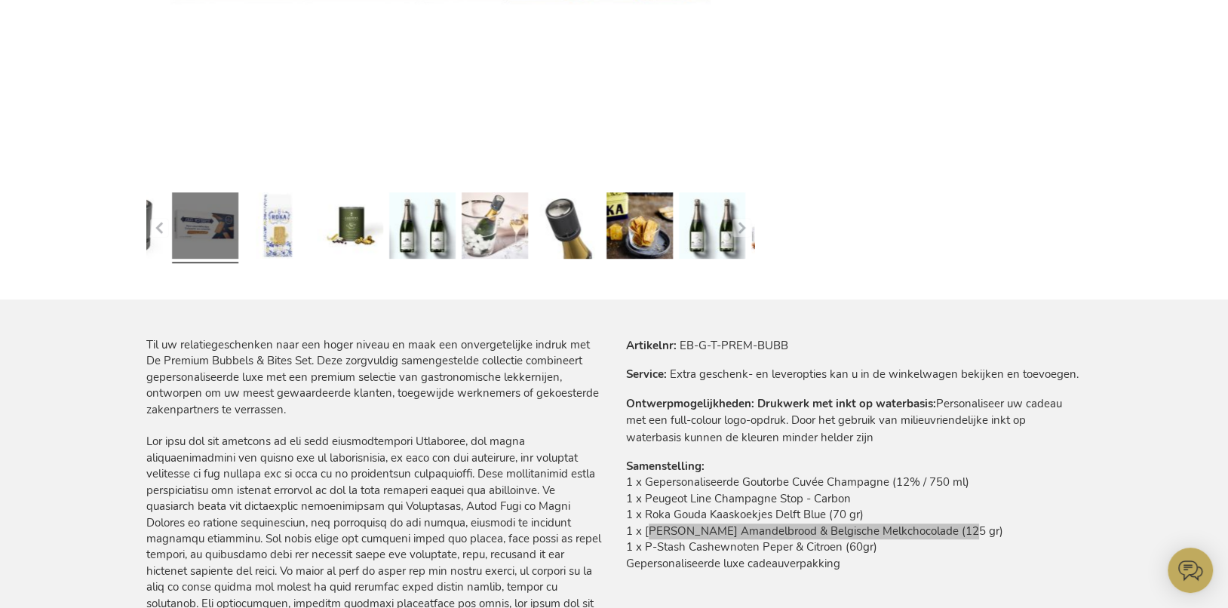
scroll to position [949, 0]
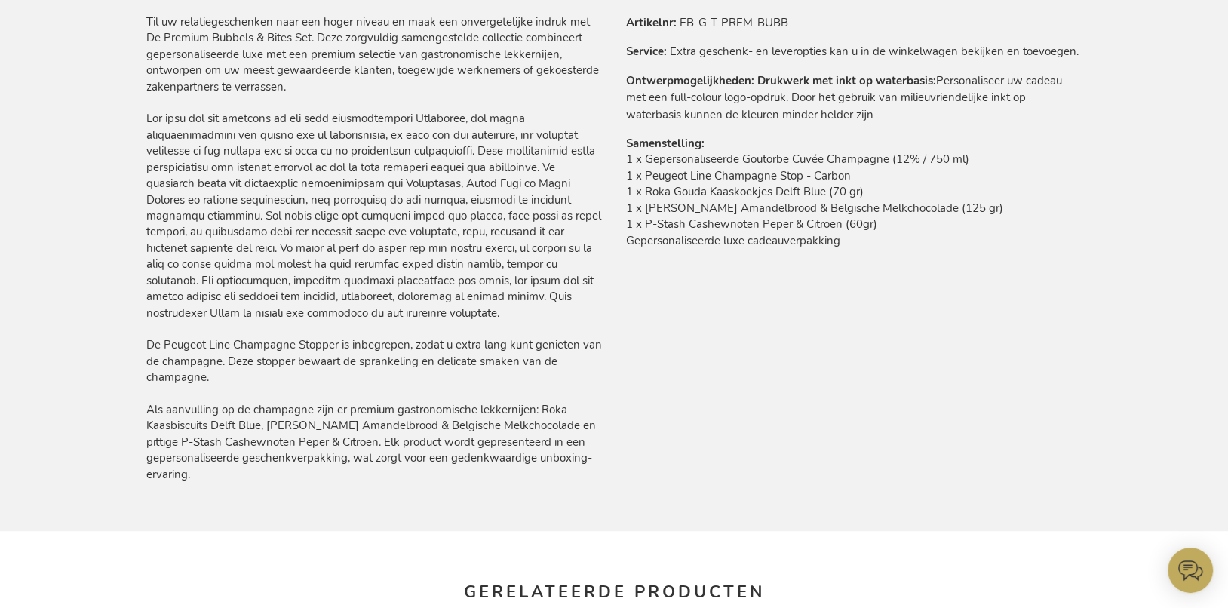
drag, startPoint x: 707, startPoint y: 203, endPoint x: 693, endPoint y: 194, distance: 16.9
click at [707, 203] on td "1 x Gepersonaliseerde Goutorbe Cuvée Champagne (12% / 750 ml) 1 x Peugeot Line …" at bounding box center [854, 204] width 456 height 105
click at [659, 162] on td "1 x Gepersonaliseerde Goutorbe Cuvée Champagne (12% / 750 ml) 1 x Peugeot Line …" at bounding box center [854, 204] width 456 height 105
click at [656, 196] on td "1 x Gepersonaliseerde Goutorbe Cuvée Champagne (12% / 750 ml) 1 x Peugeot Line …" at bounding box center [854, 204] width 456 height 105
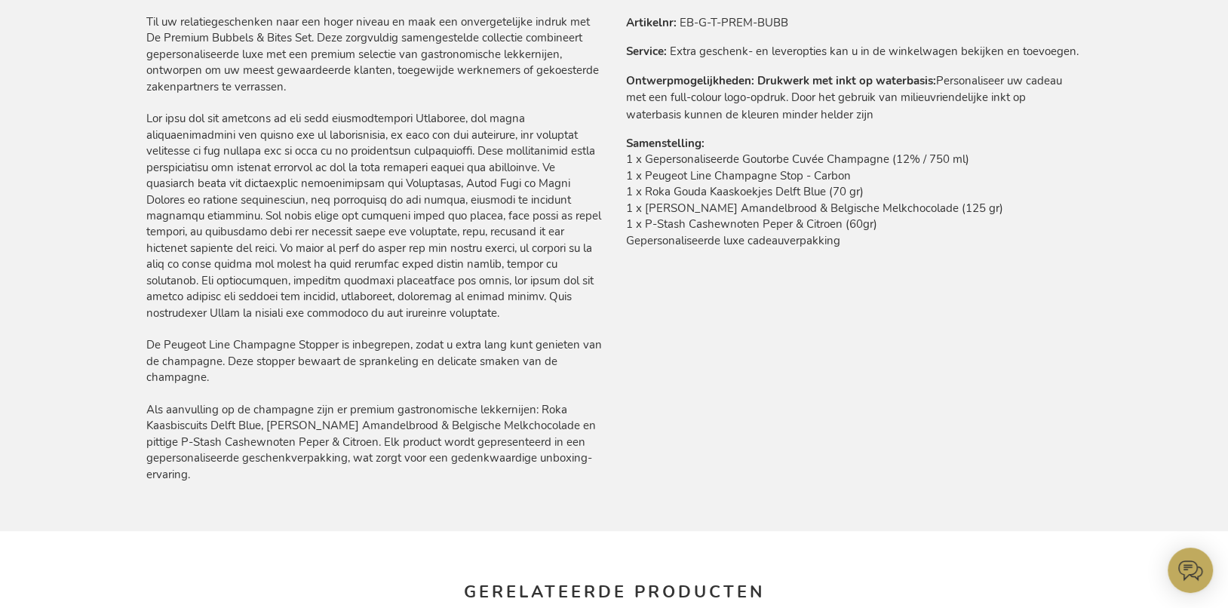
click at [652, 198] on td "1 x Gepersonaliseerde Goutorbe Cuvée Champagne (12% / 750 ml) 1 x Peugeot Line …" at bounding box center [854, 204] width 456 height 105
drag, startPoint x: 649, startPoint y: 177, endPoint x: 842, endPoint y: 180, distance: 193.8
click at [850, 182] on td "1 x Gepersonaliseerde Goutorbe Cuvée Champagne (12% / 750 ml) 1 x Peugeot Line …" at bounding box center [854, 204] width 456 height 105
click at [676, 209] on td "1 x Gepersonaliseerde Goutorbe Cuvée Champagne (12% / 750 ml) 1 x Peugeot Line …" at bounding box center [854, 204] width 456 height 105
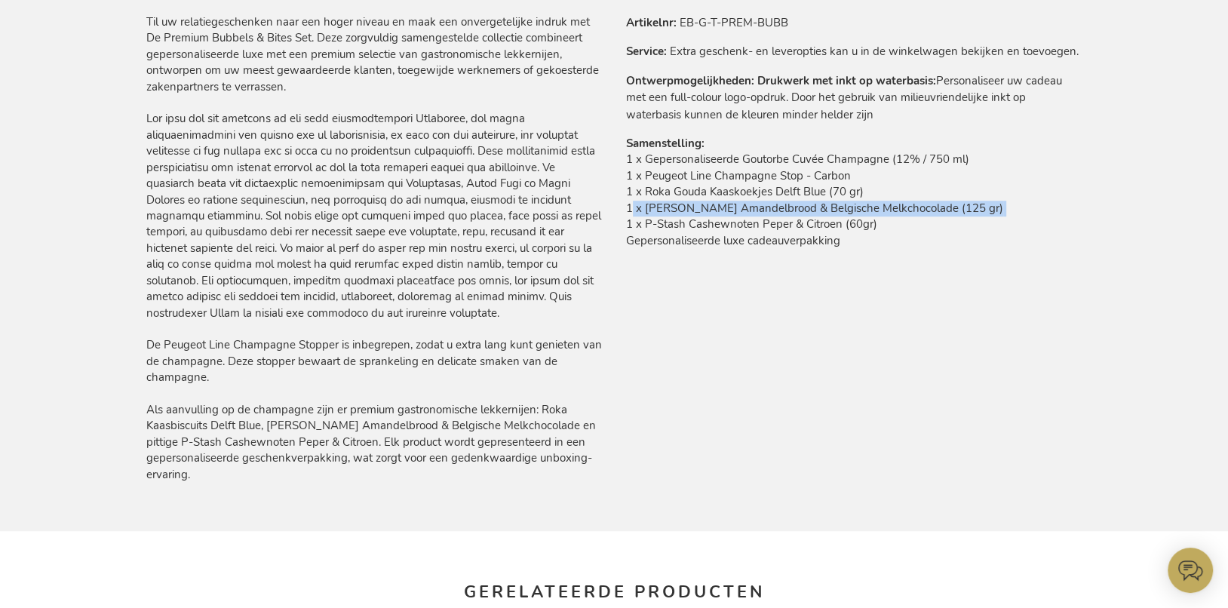
click at [676, 209] on td "1 x Gepersonaliseerde Goutorbe Cuvée Champagne (12% / 750 ml) 1 x Peugeot Line …" at bounding box center [854, 204] width 456 height 105
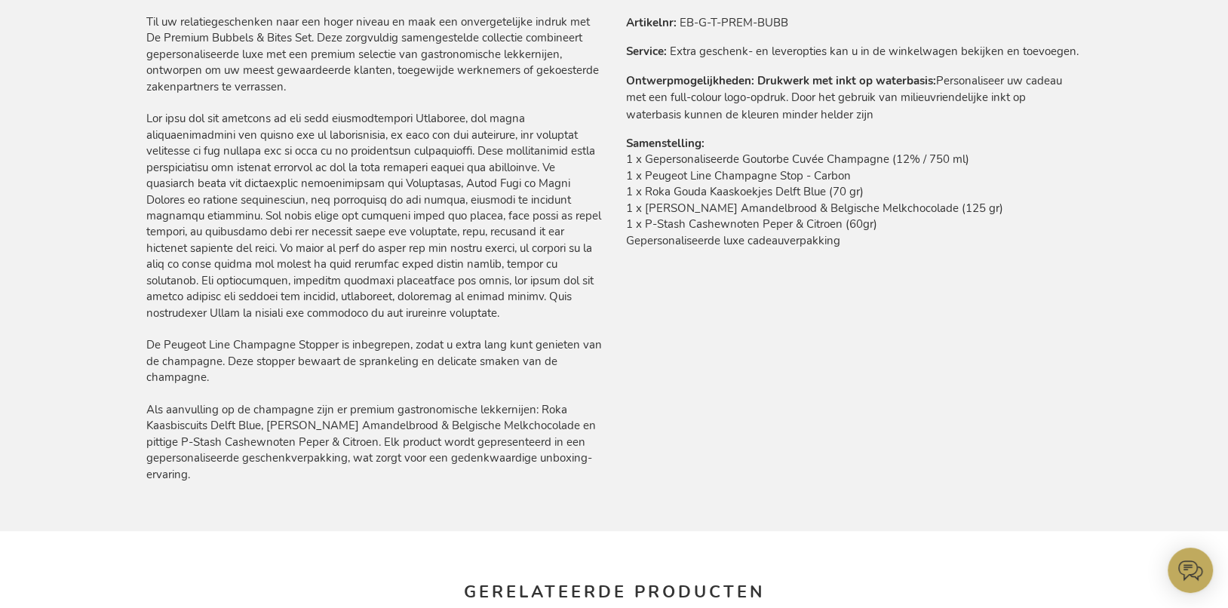
click at [720, 225] on td "1 x Gepersonaliseerde Goutorbe Cuvée Champagne (12% / 750 ml) 1 x Peugeot Line …" at bounding box center [854, 204] width 456 height 105
click at [719, 225] on td "1 x Gepersonaliseerde Goutorbe Cuvée Champagne (12% / 750 ml) 1 x Peugeot Line …" at bounding box center [854, 204] width 456 height 105
